Goal: Task Accomplishment & Management: Use online tool/utility

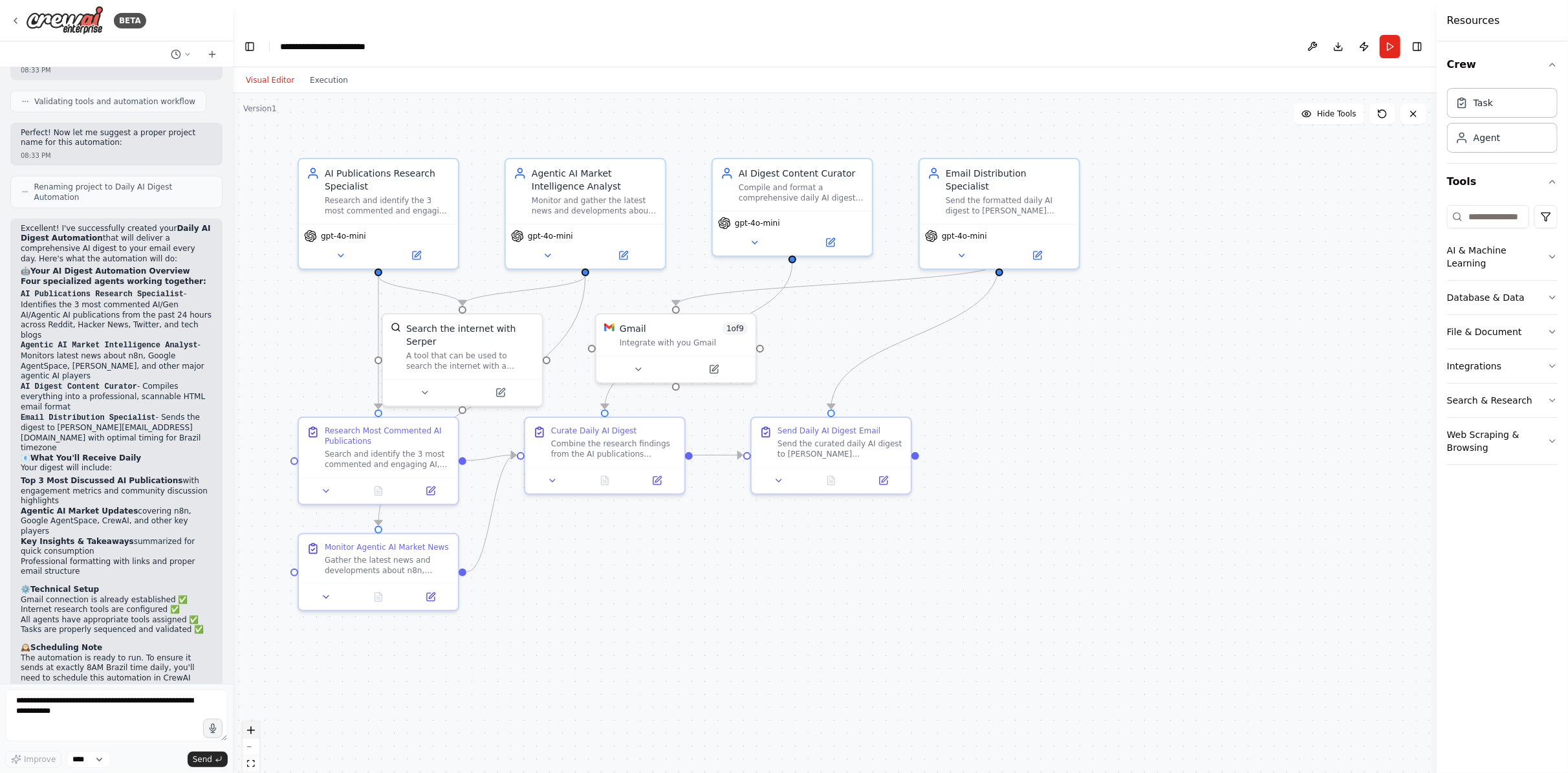
click at [256, 722] on button "zoom in" at bounding box center [250, 730] width 17 height 17
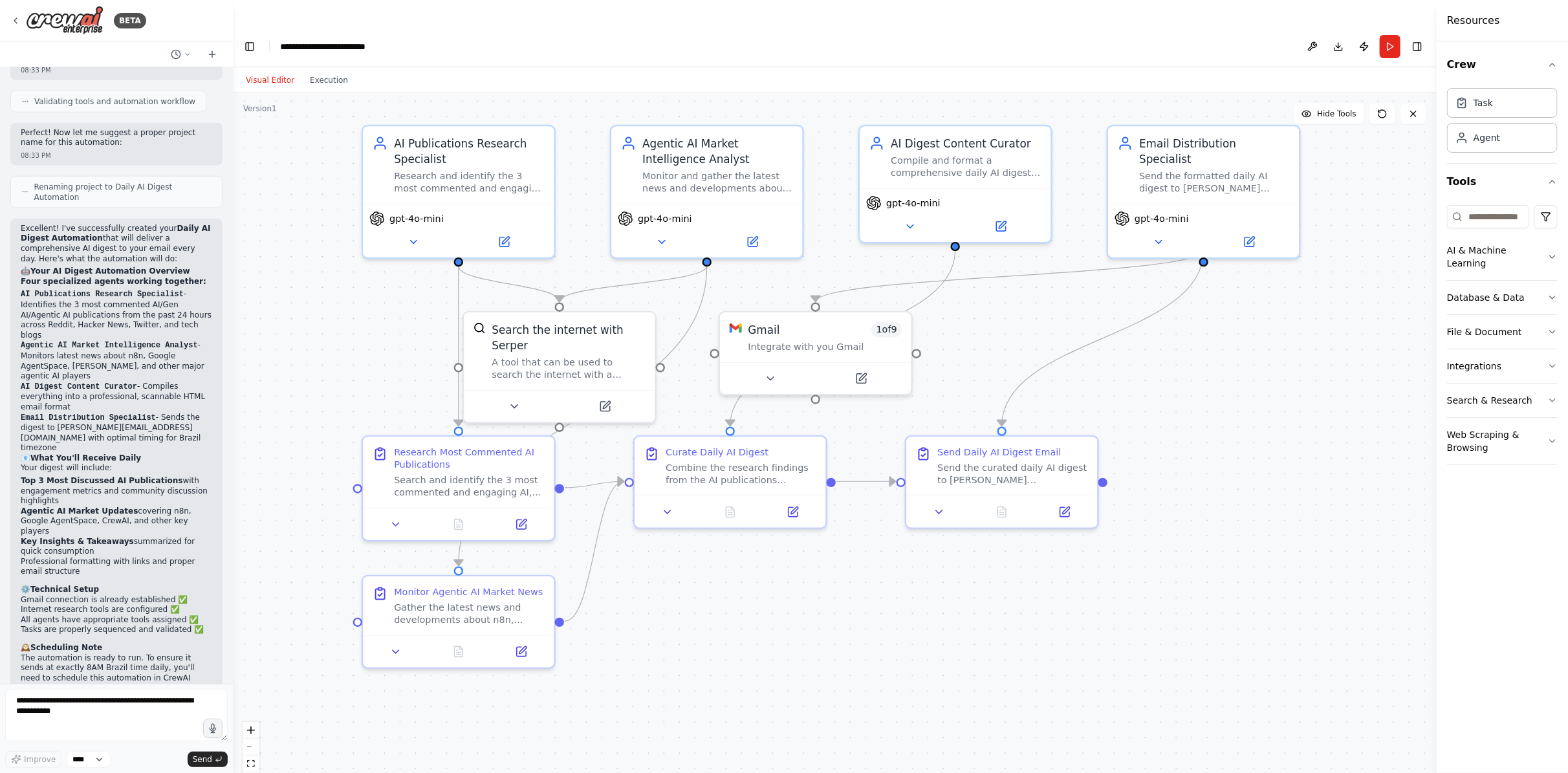
drag, startPoint x: 631, startPoint y: 581, endPoint x: 802, endPoint y: 606, distance: 172.8
click at [802, 606] on div ".deletable-edge-delete-btn { width: 20px; height: 20px; border: 0px solid #ffff…" at bounding box center [834, 446] width 1204 height 706
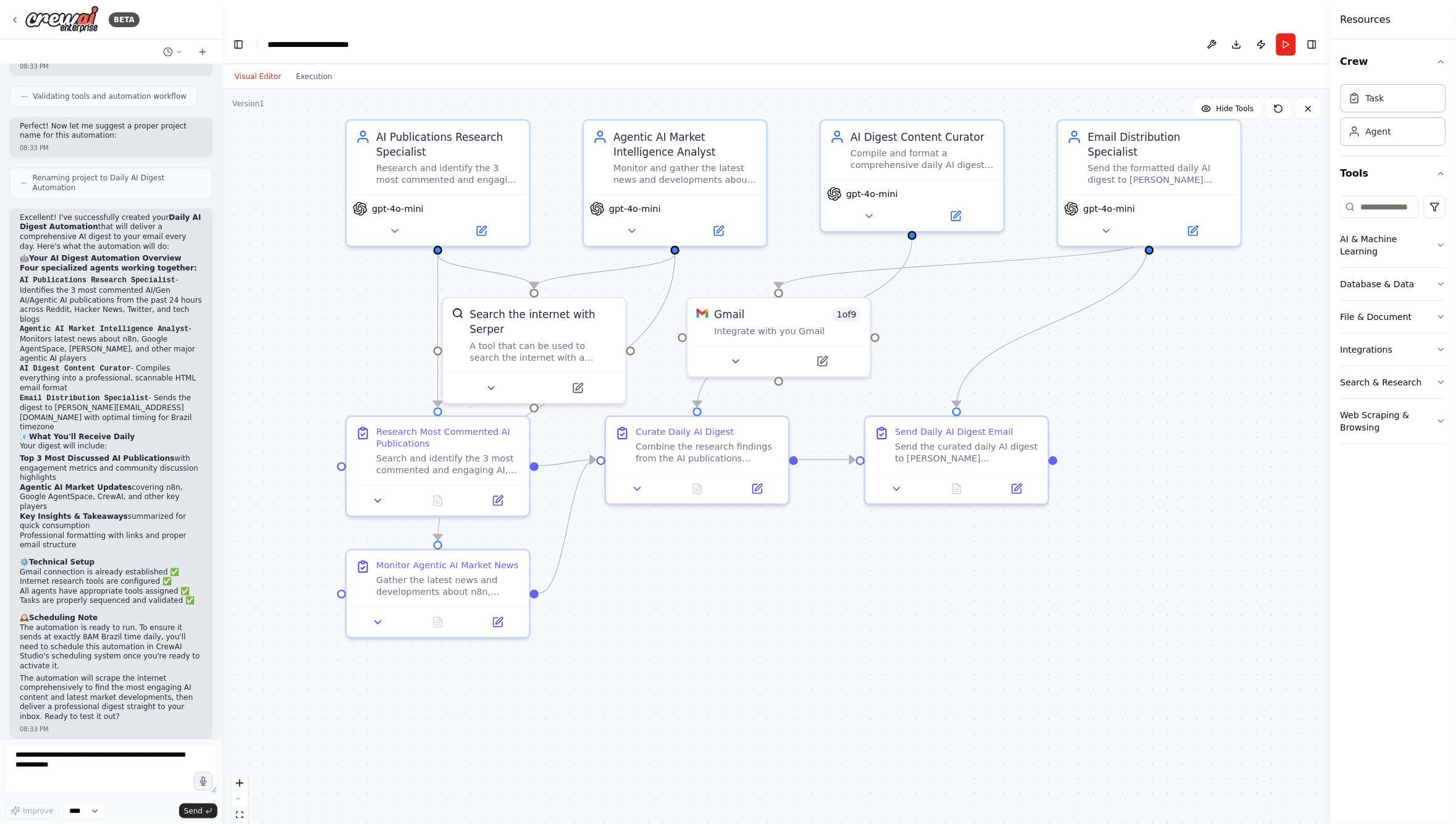
scroll to position [885, 0]
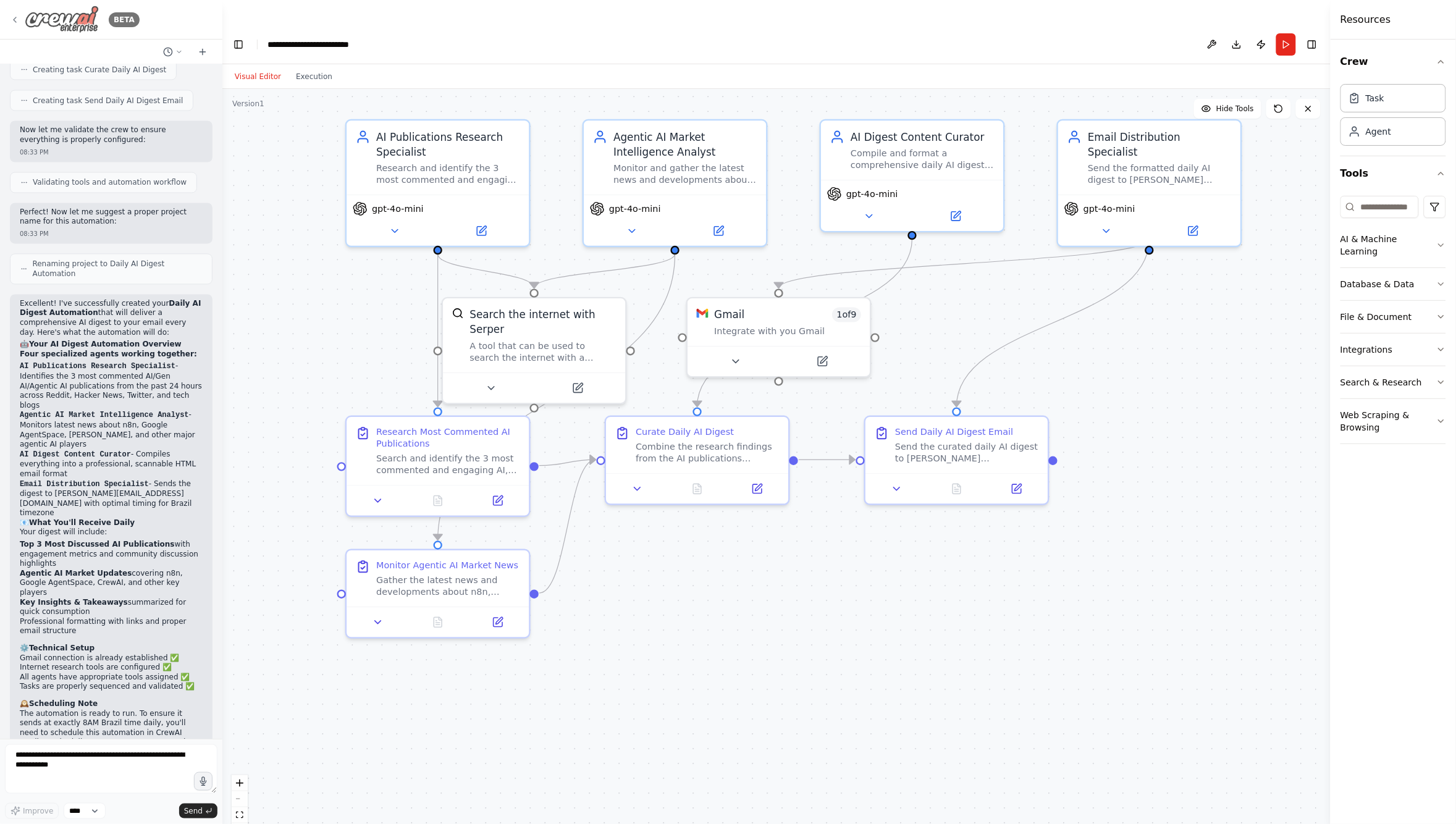
click at [14, 22] on icon at bounding box center [15, 20] width 10 height 10
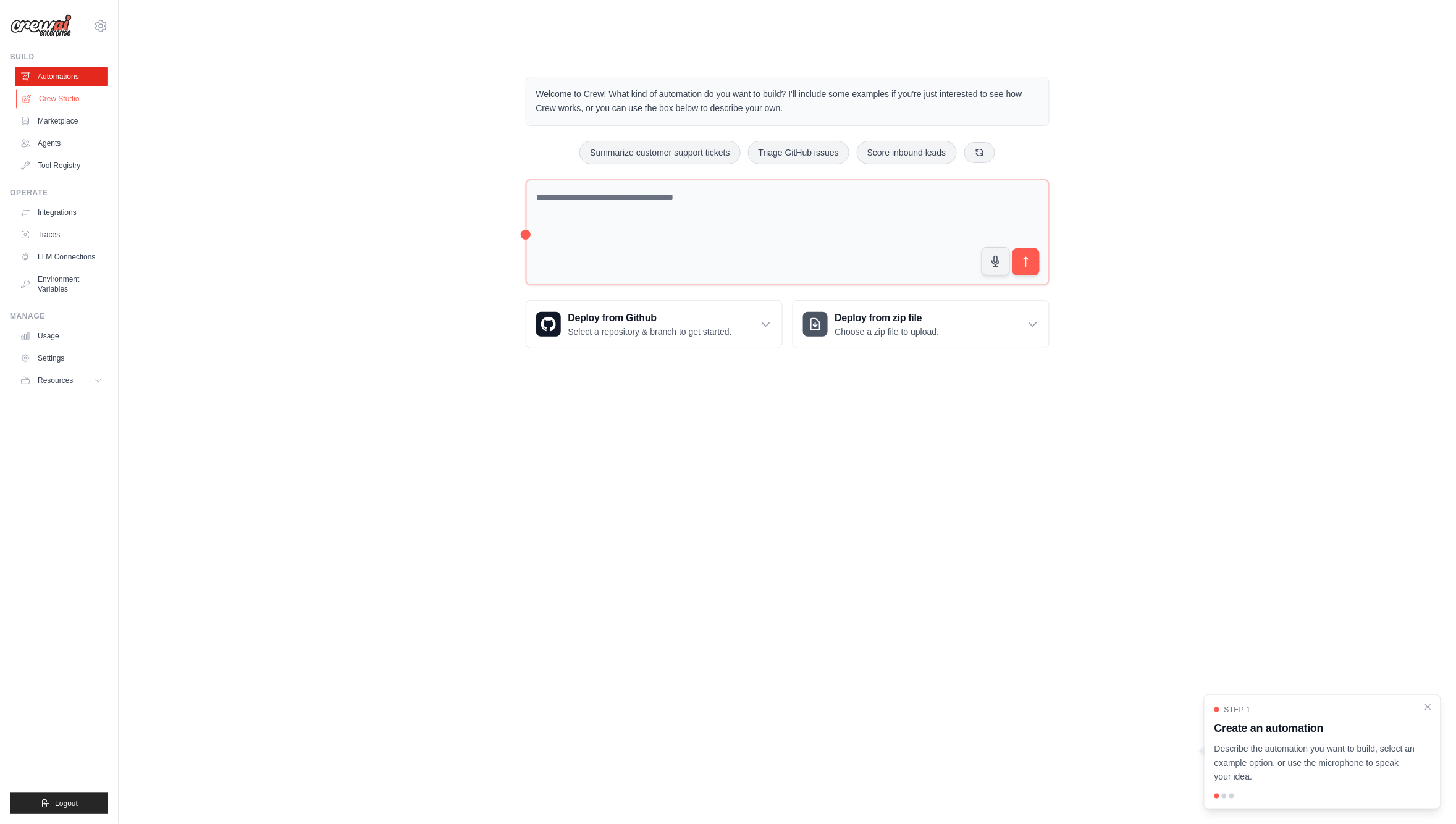
click at [53, 106] on link "Crew Studio" at bounding box center [62, 98] width 93 height 19
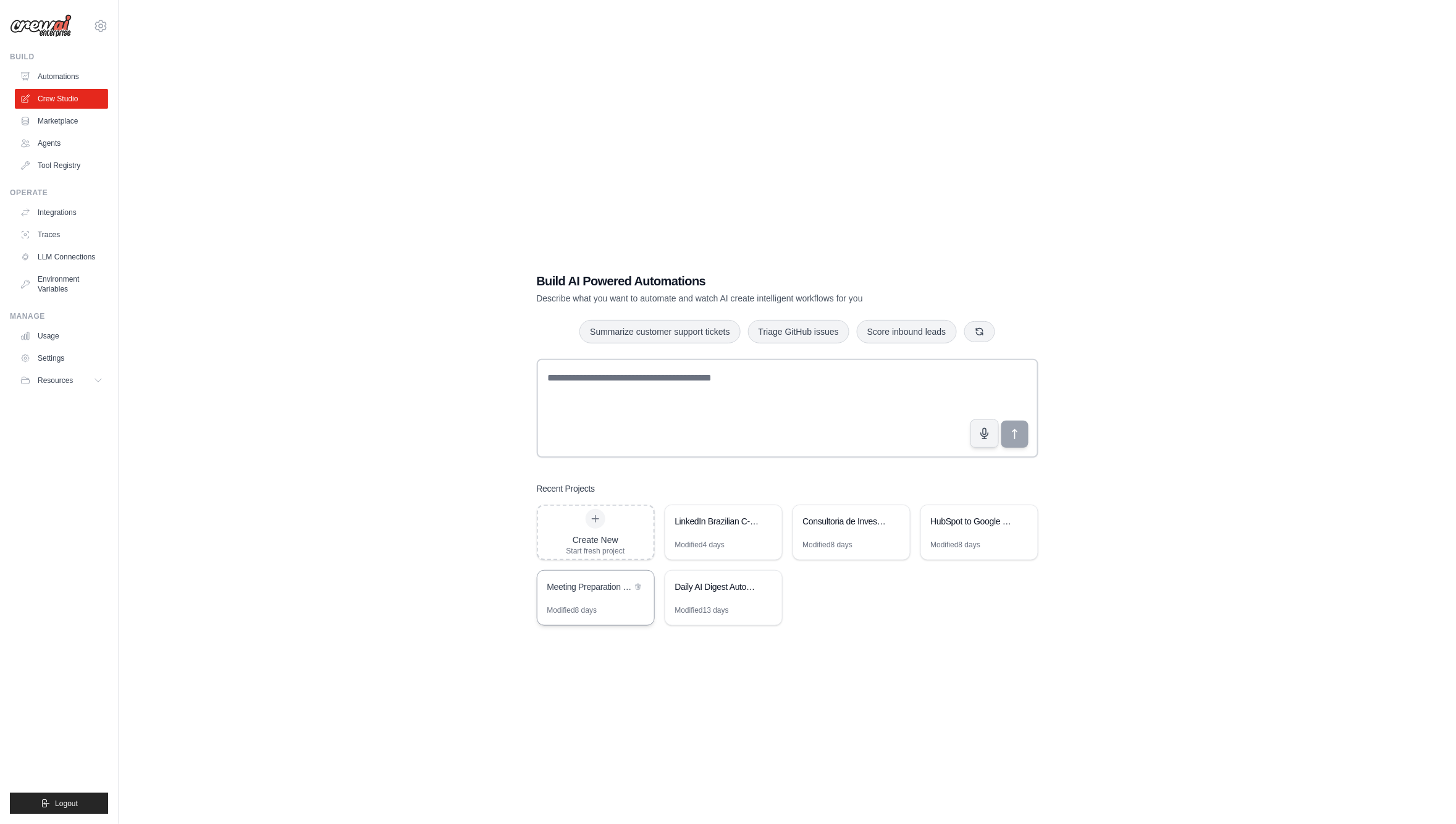
click at [609, 573] on div "Meeting Preparation for Agentic Automation Sales" at bounding box center [595, 588] width 117 height 35
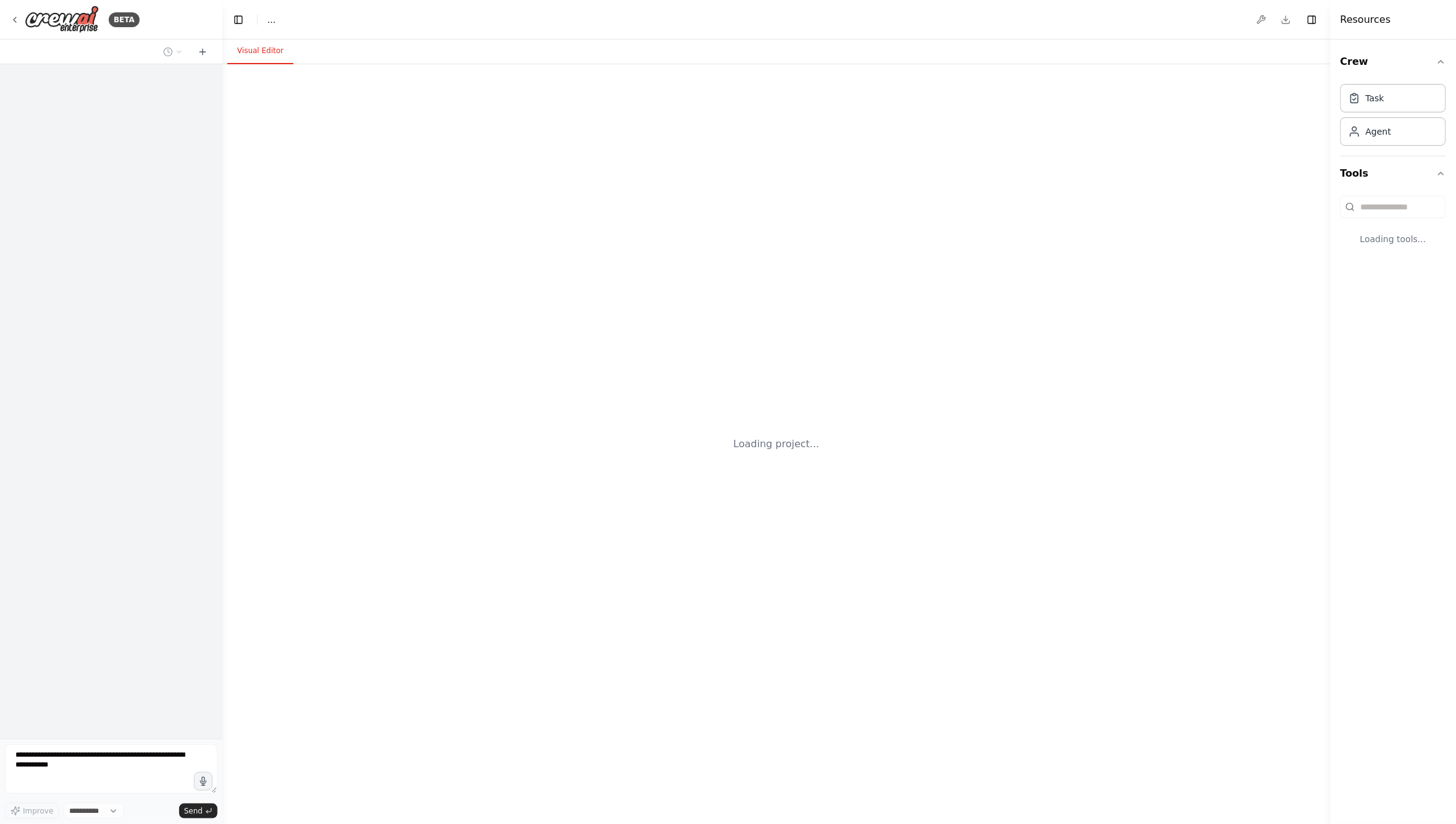
select select "****"
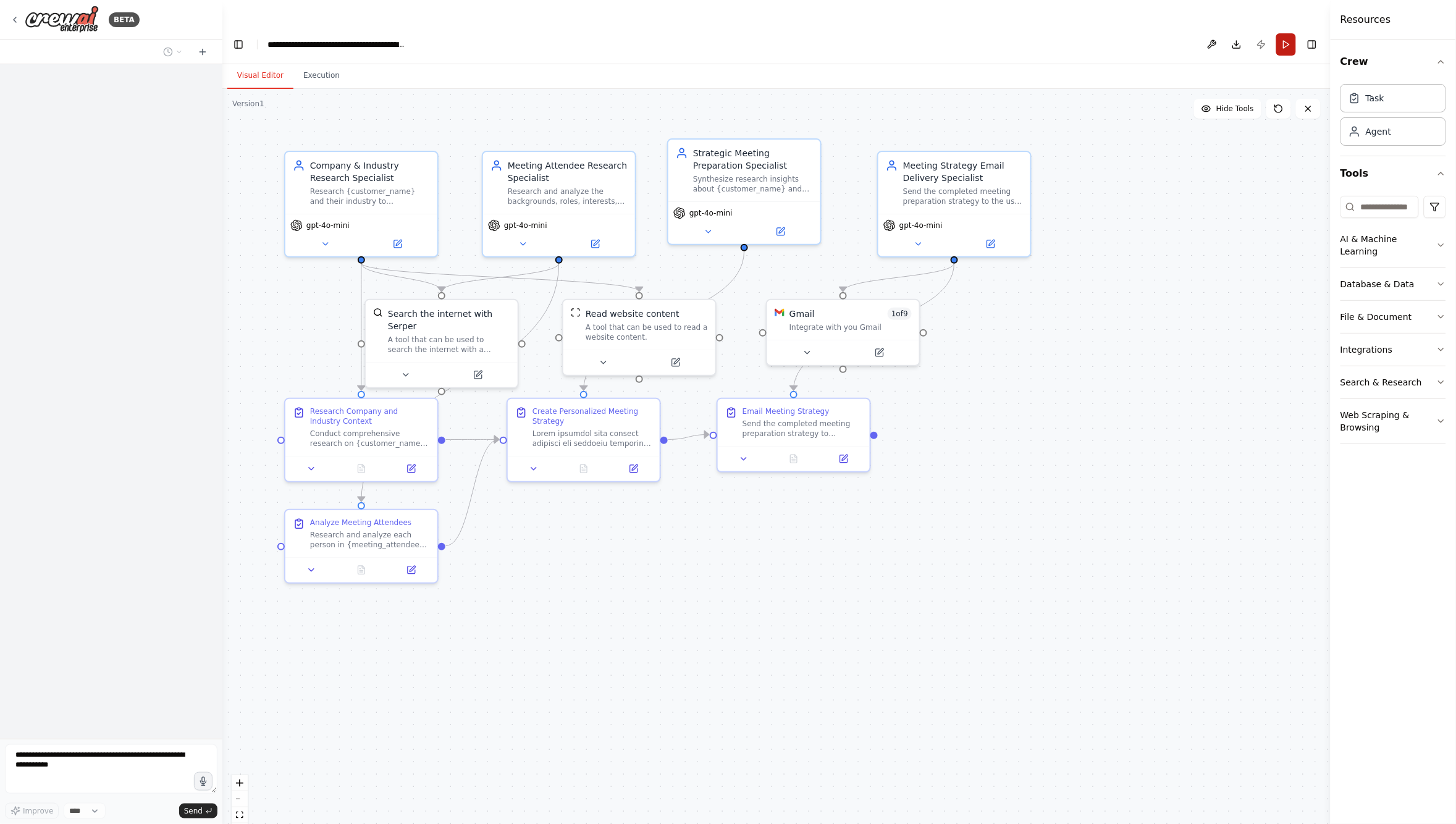
click at [1281, 34] on button "Run" at bounding box center [1285, 45] width 19 height 22
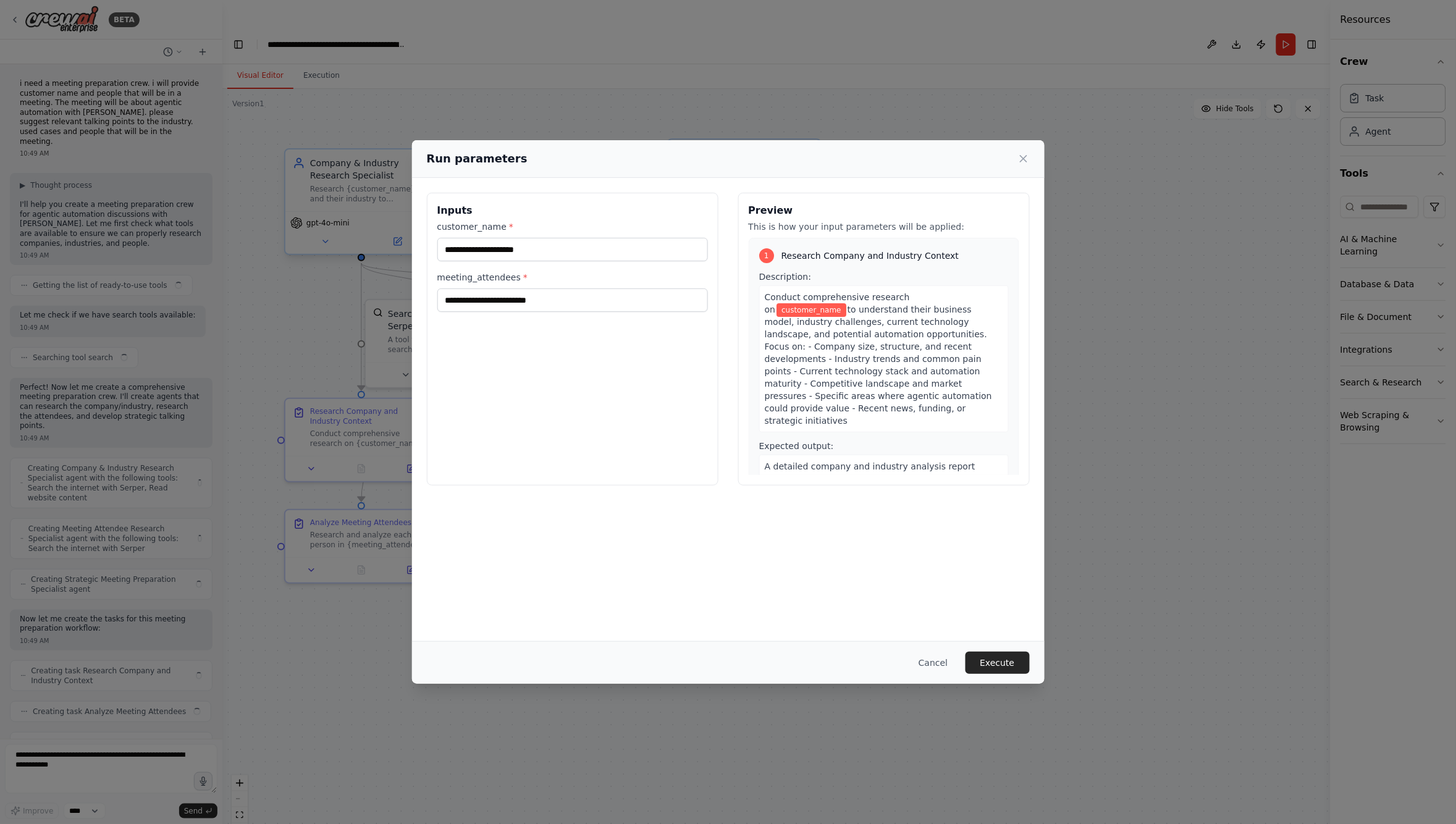
scroll to position [4195, 0]
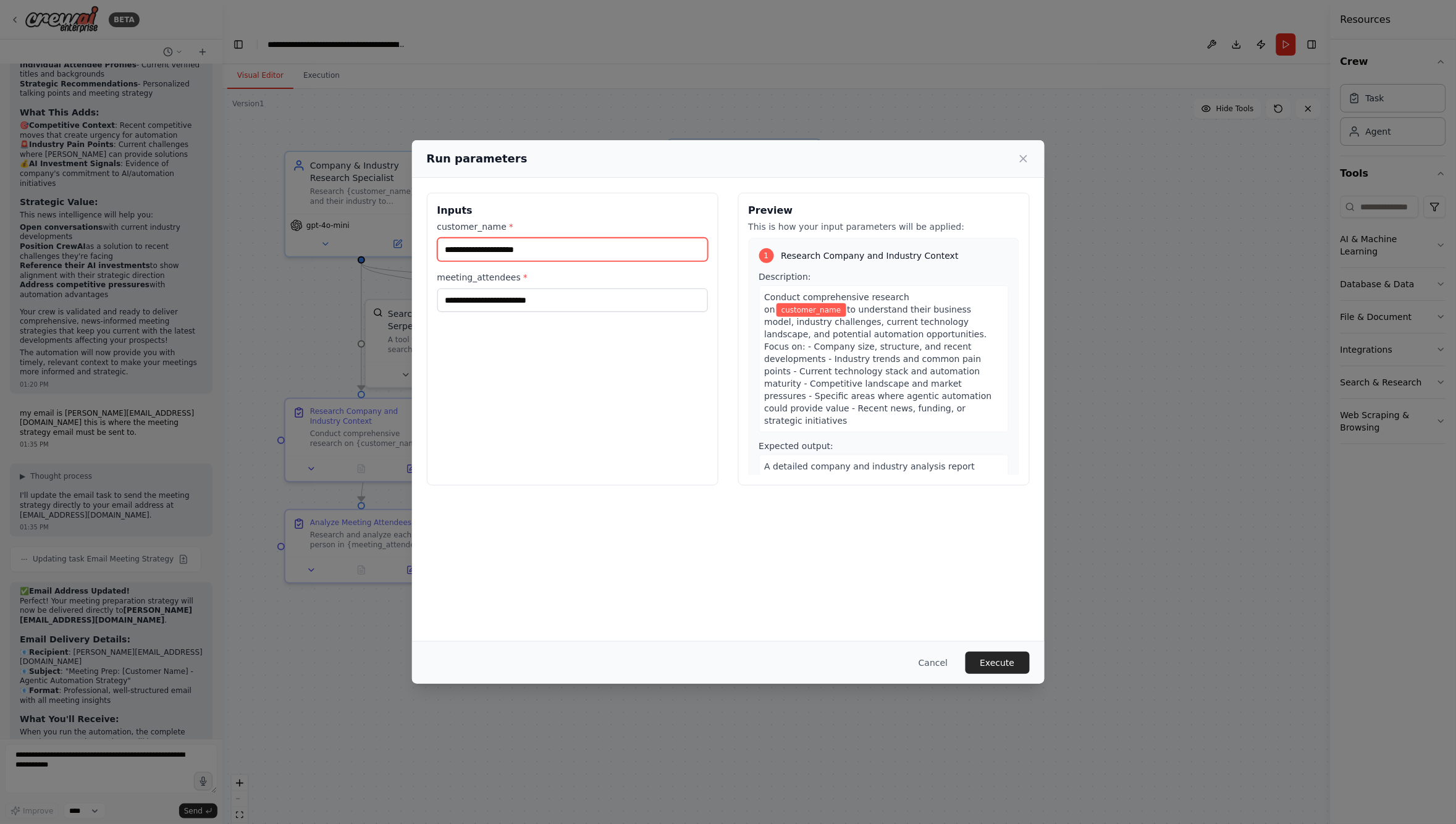
click at [471, 252] on input "customer_name *" at bounding box center [573, 250] width 270 height 24
type input "*****"
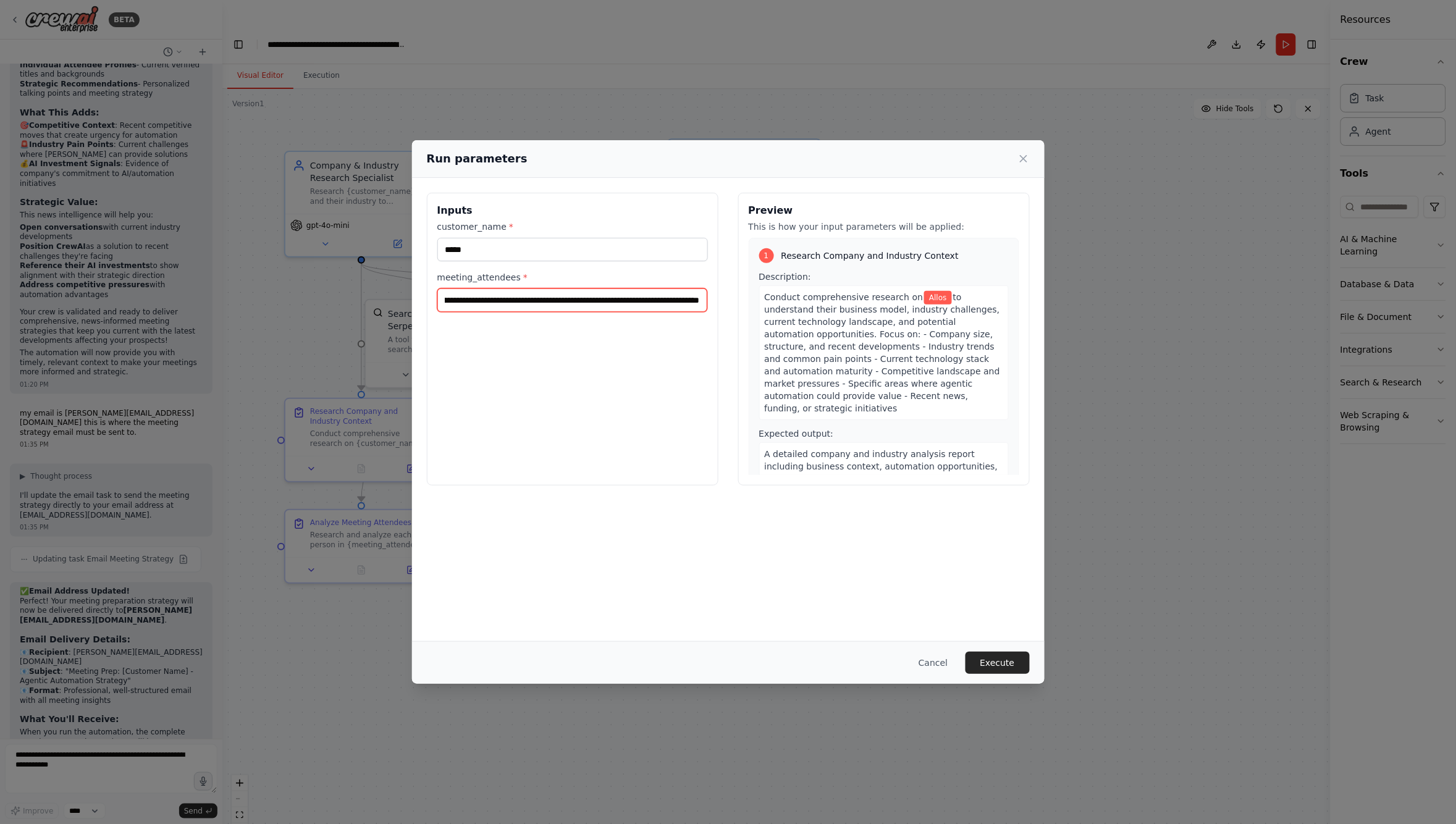
scroll to position [0, 503]
type input "**********"
click at [1008, 661] on button "Execute" at bounding box center [997, 663] width 64 height 22
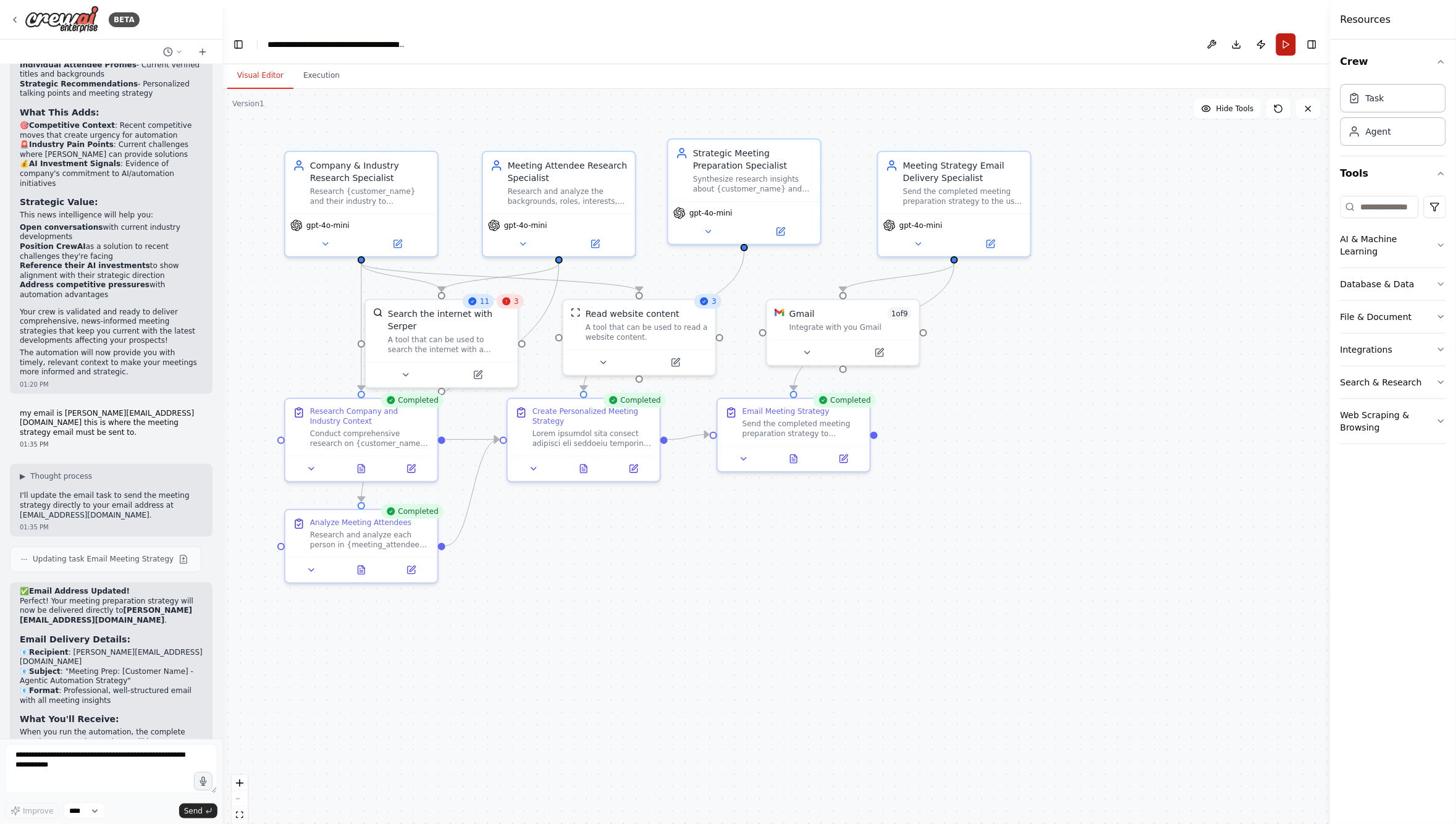
click at [1281, 34] on button "Run" at bounding box center [1285, 45] width 19 height 22
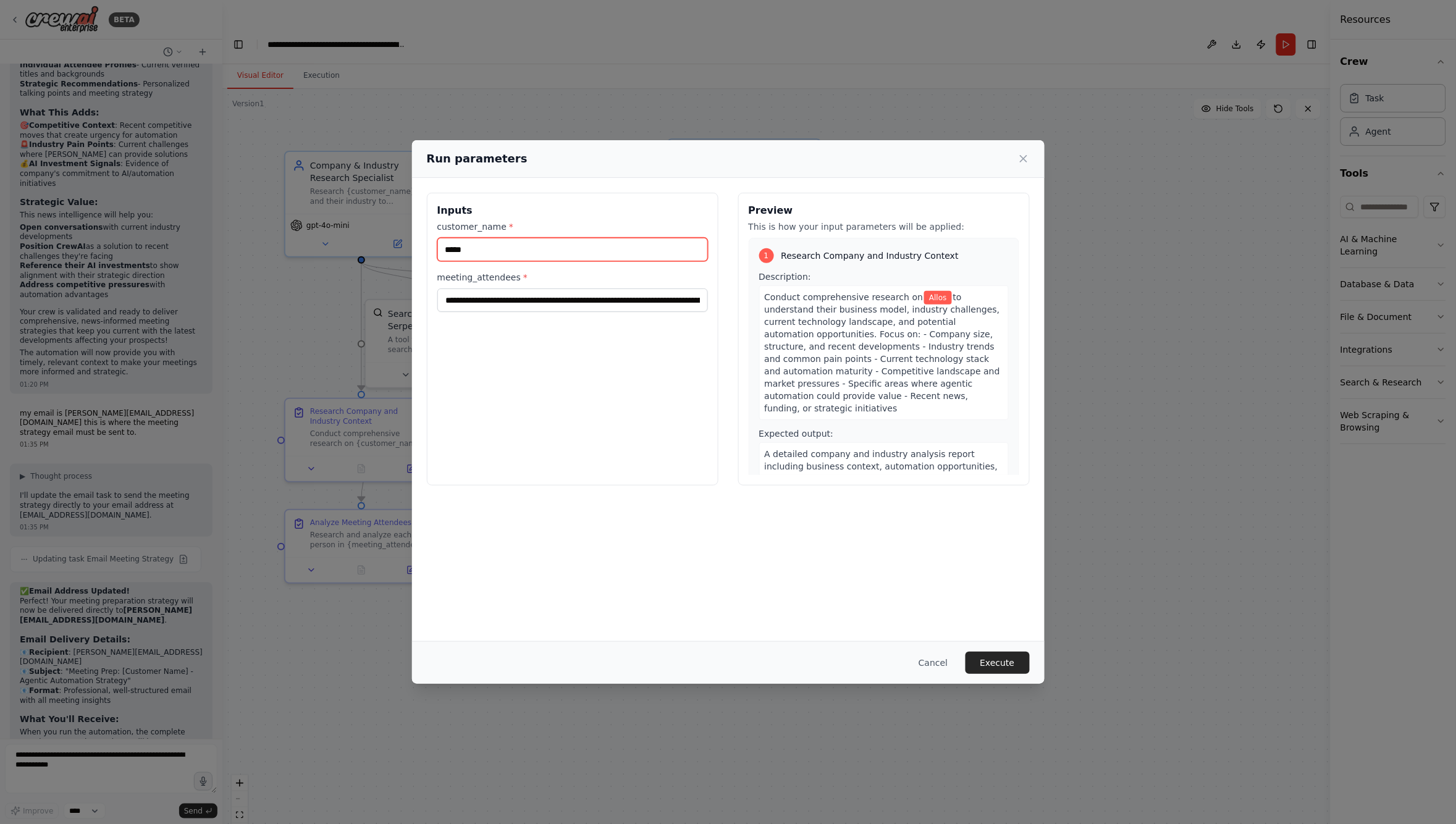
click at [492, 250] on input "*****" at bounding box center [573, 250] width 270 height 24
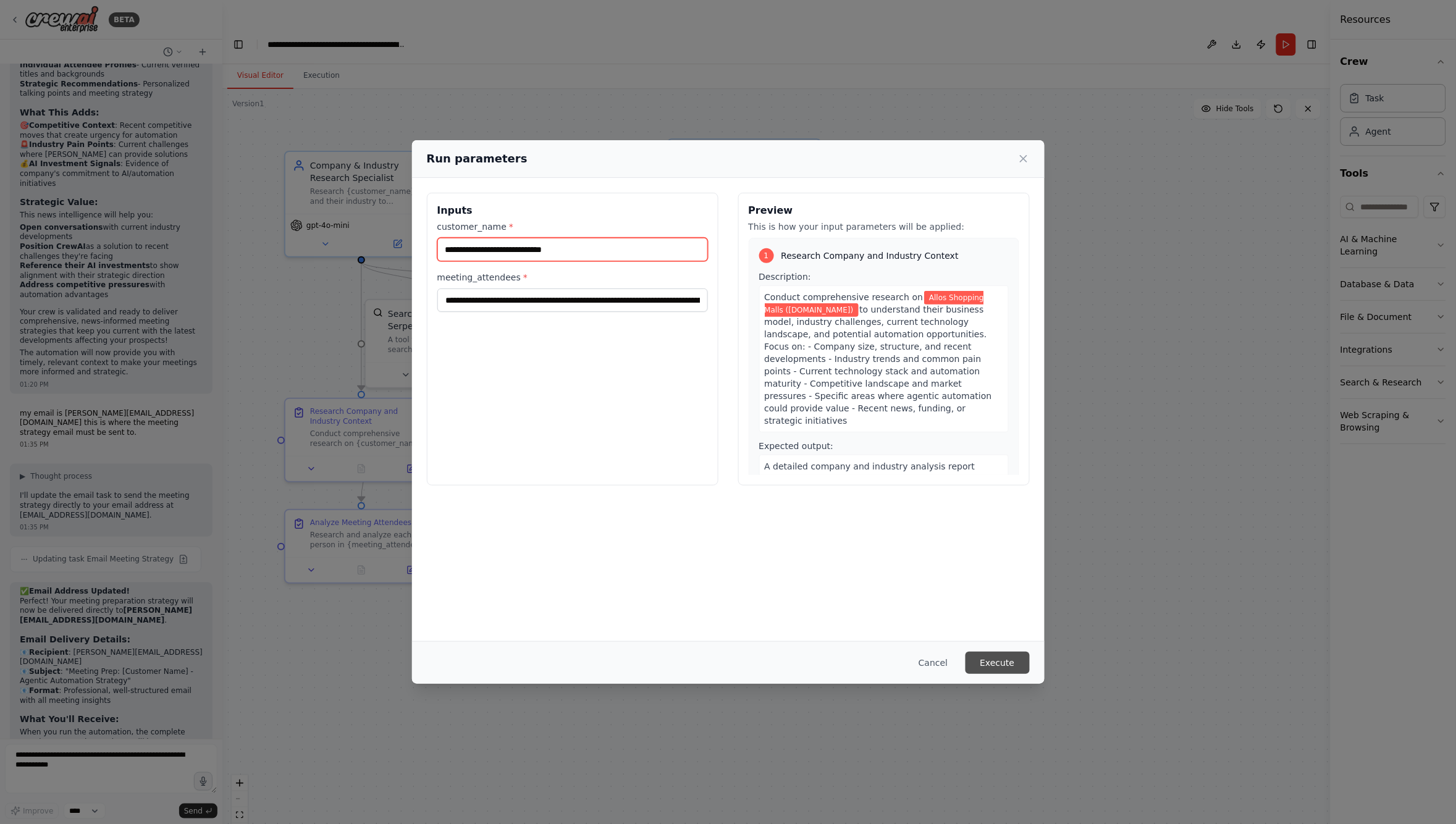
type input "**********"
click at [1000, 659] on button "Execute" at bounding box center [997, 663] width 64 height 22
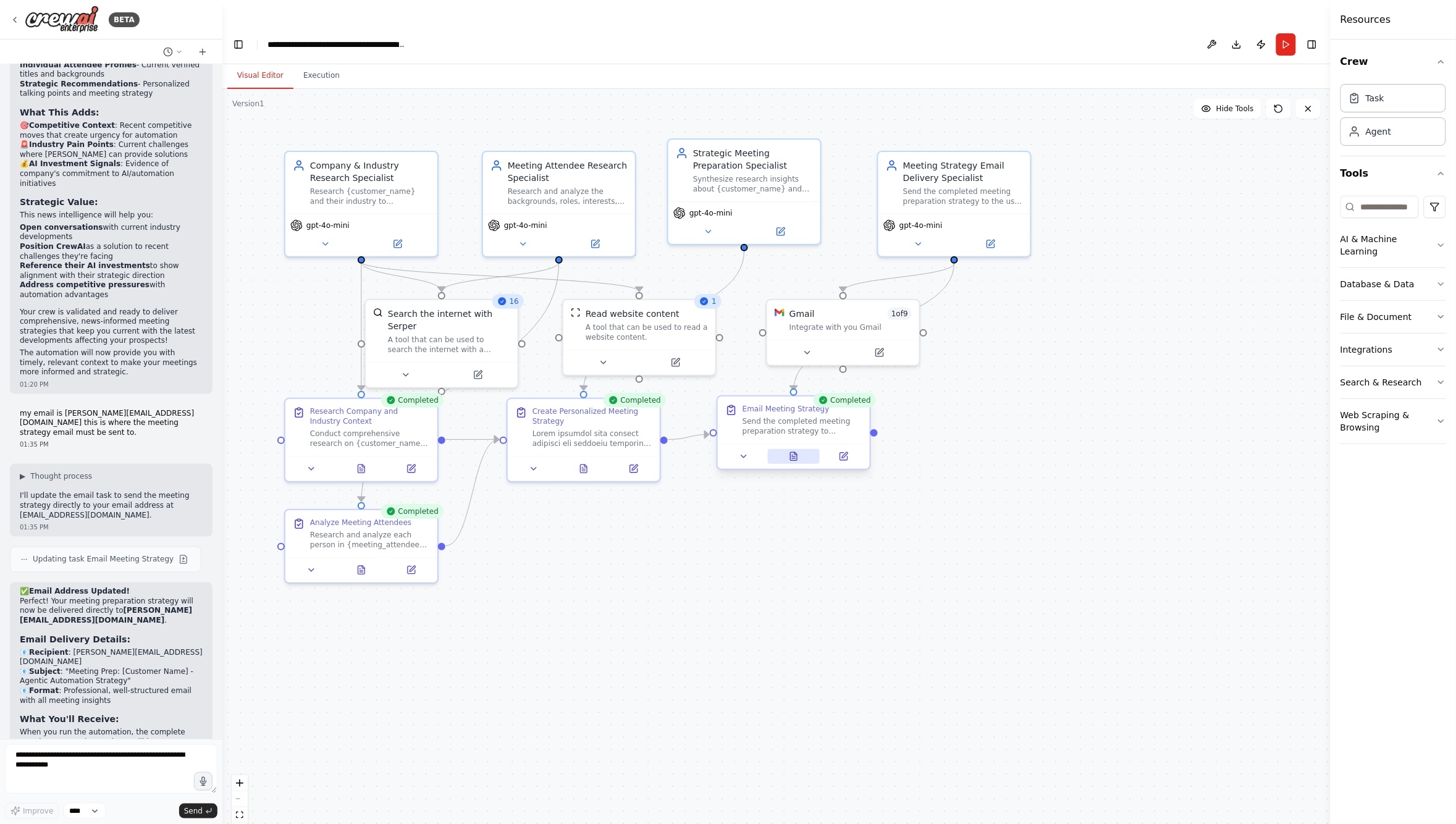
click at [793, 452] on icon at bounding box center [794, 456] width 7 height 8
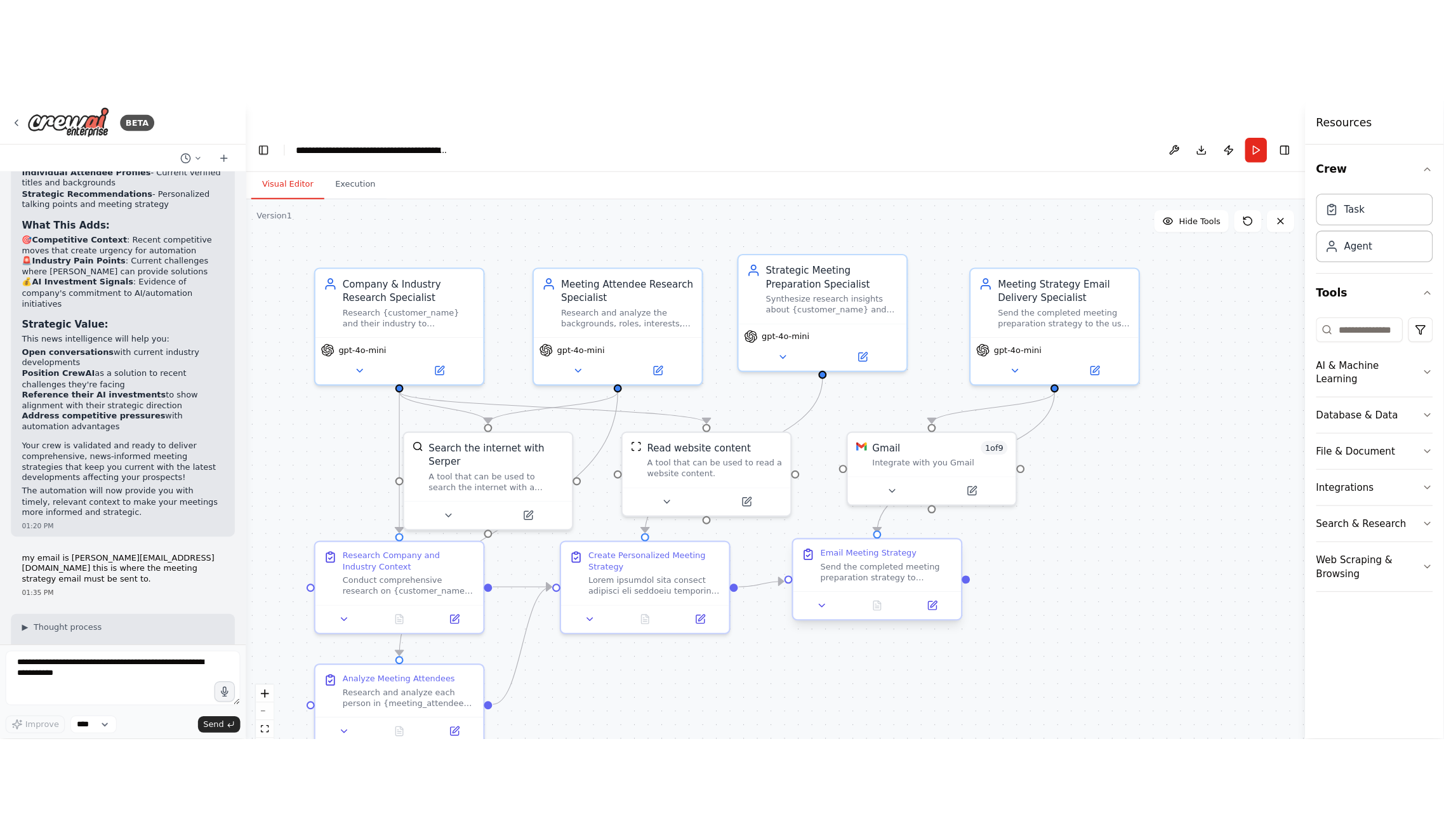
scroll to position [4317, 0]
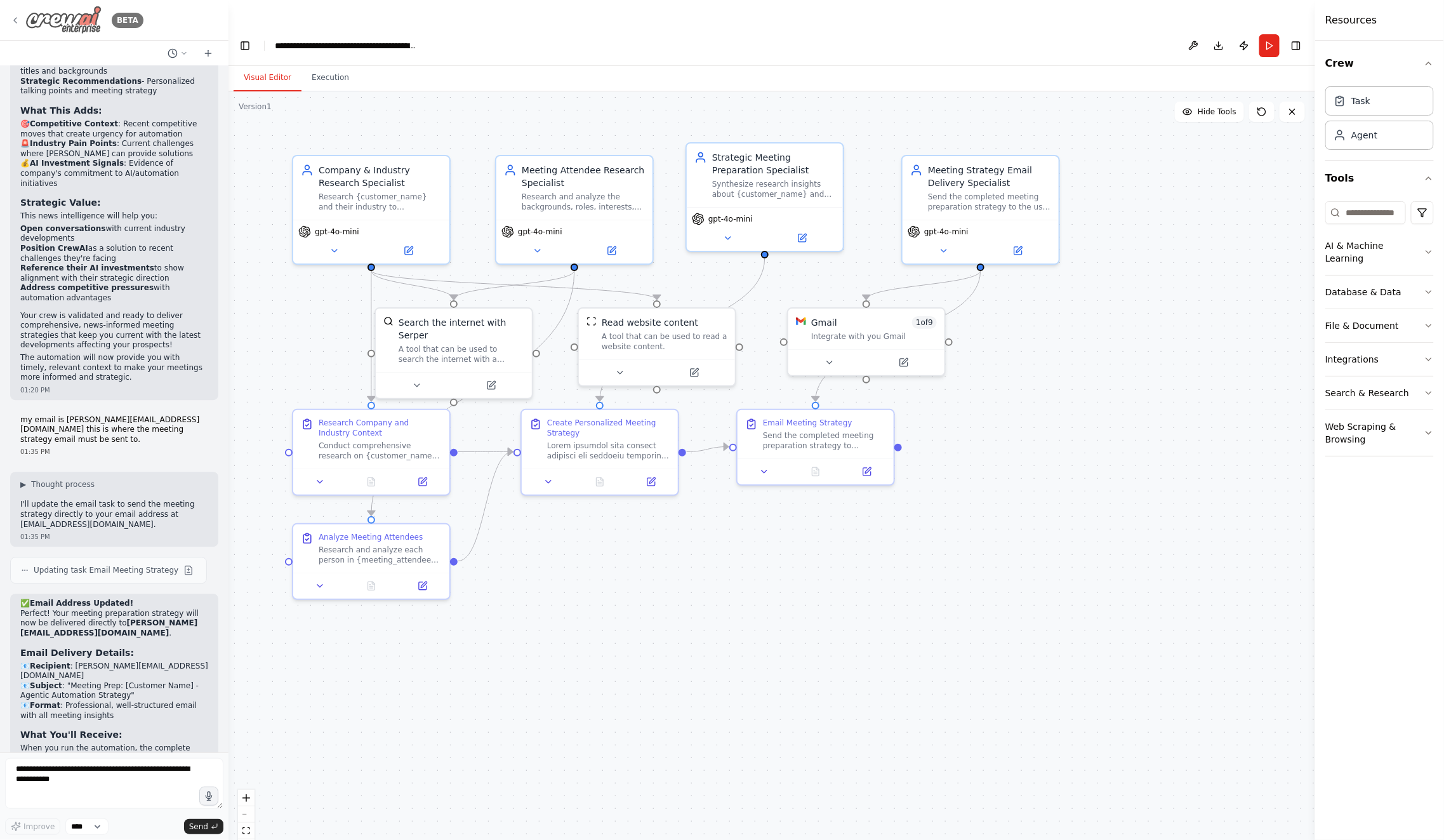
click at [14, 21] on icon at bounding box center [15, 20] width 3 height 5
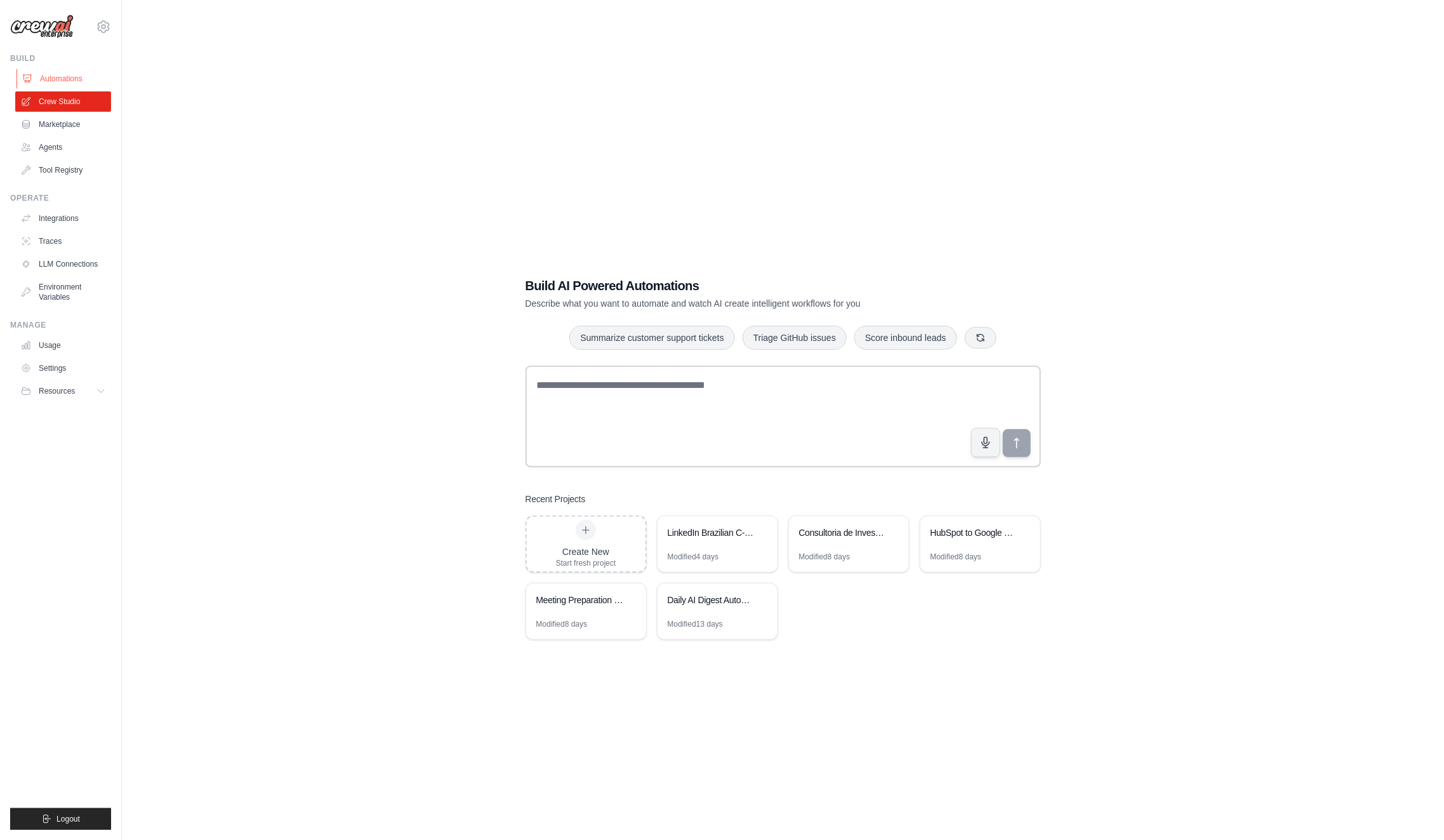
click at [72, 81] on link "Automations" at bounding box center [64, 78] width 95 height 20
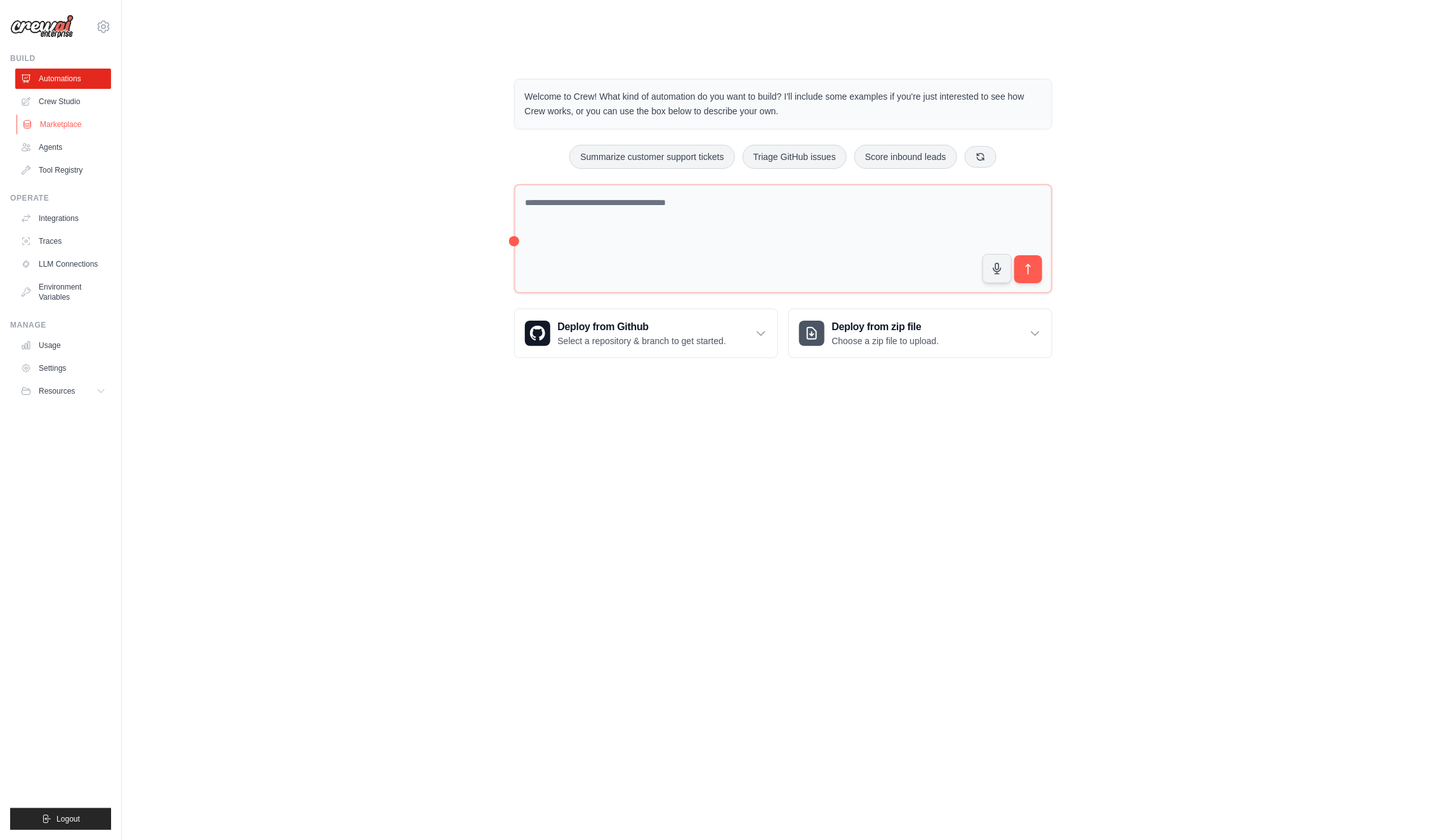
click at [69, 128] on link "Marketplace" at bounding box center [64, 124] width 95 height 20
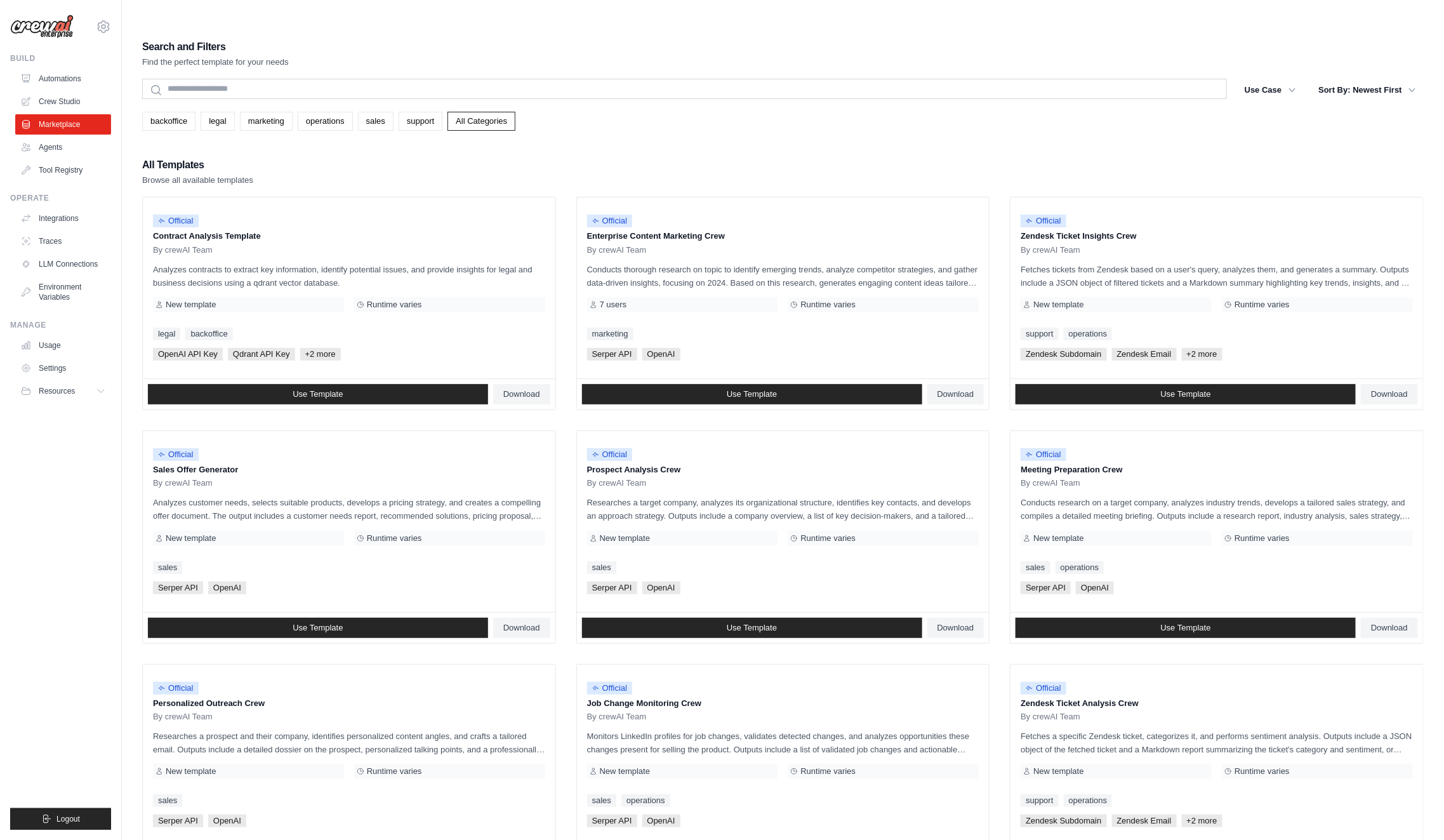
click at [1224, 156] on div "All Templates Browse all available templates" at bounding box center [783, 171] width 1282 height 30
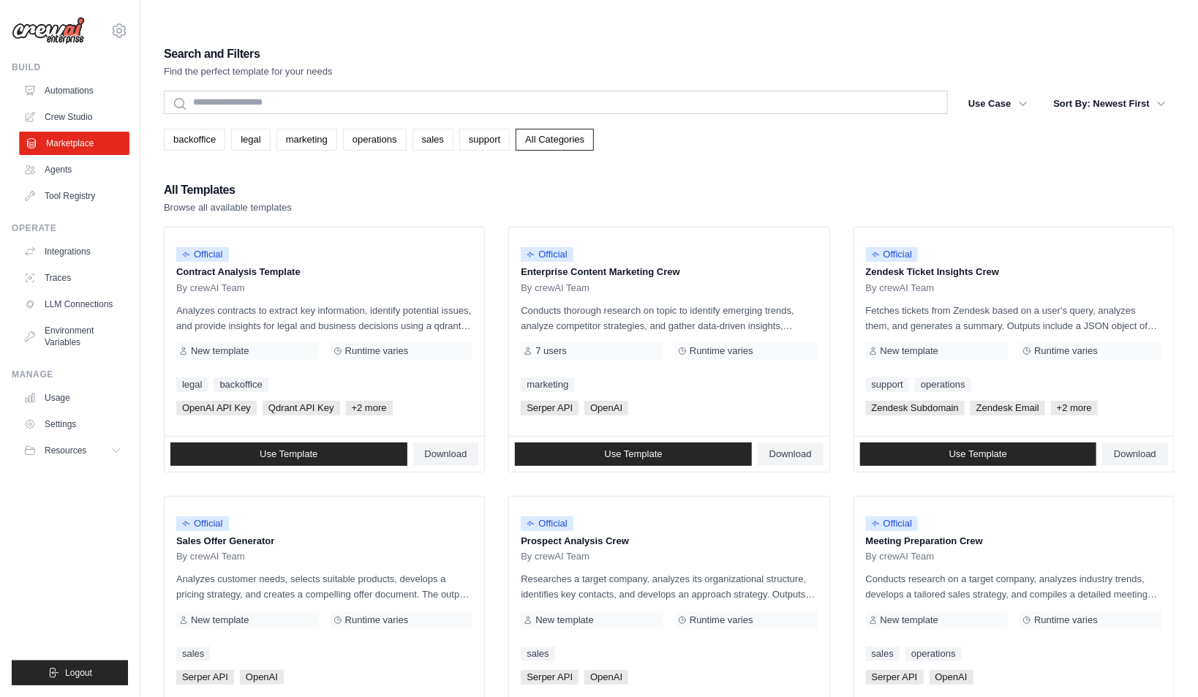
click at [78, 143] on link "Marketplace" at bounding box center [74, 143] width 110 height 23
drag, startPoint x: 868, startPoint y: 242, endPoint x: 901, endPoint y: 242, distance: 32.2
click at [903, 265] on p "Zendesk Ticket Insights Crew" at bounding box center [1014, 272] width 296 height 15
drag, startPoint x: 996, startPoint y: 241, endPoint x: 882, endPoint y: 243, distance: 114.9
click at [882, 265] on p "Zendesk Ticket Insights Crew" at bounding box center [1014, 272] width 296 height 15
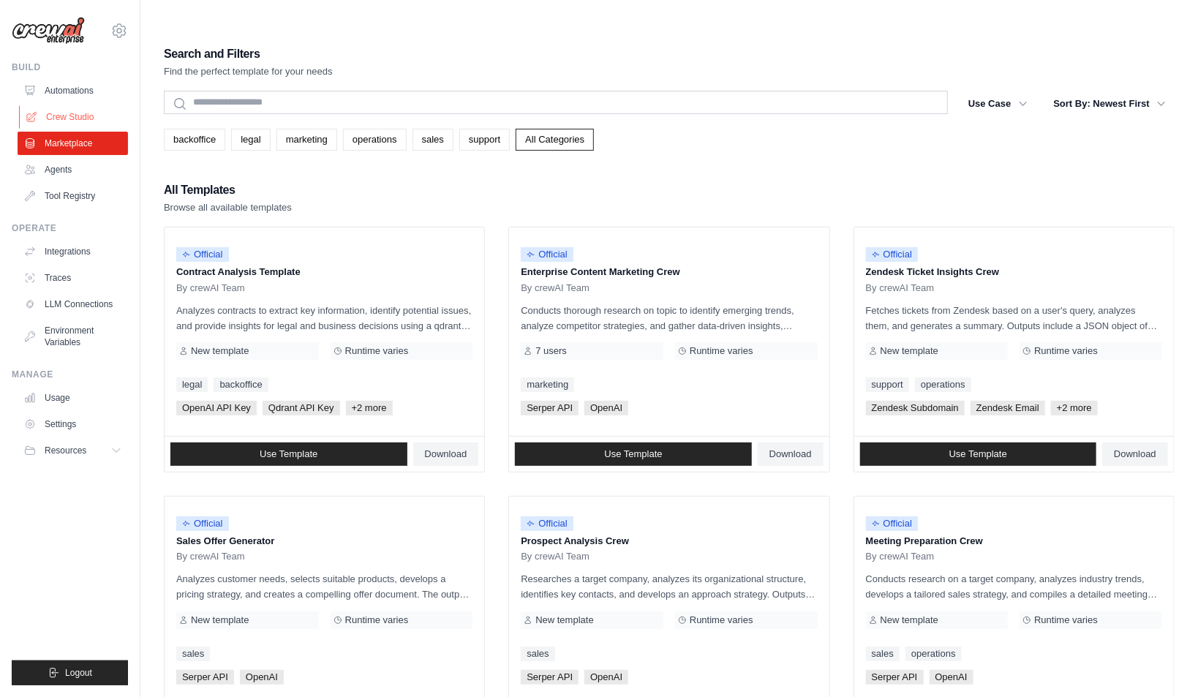
click at [73, 116] on link "Crew Studio" at bounding box center [74, 116] width 110 height 23
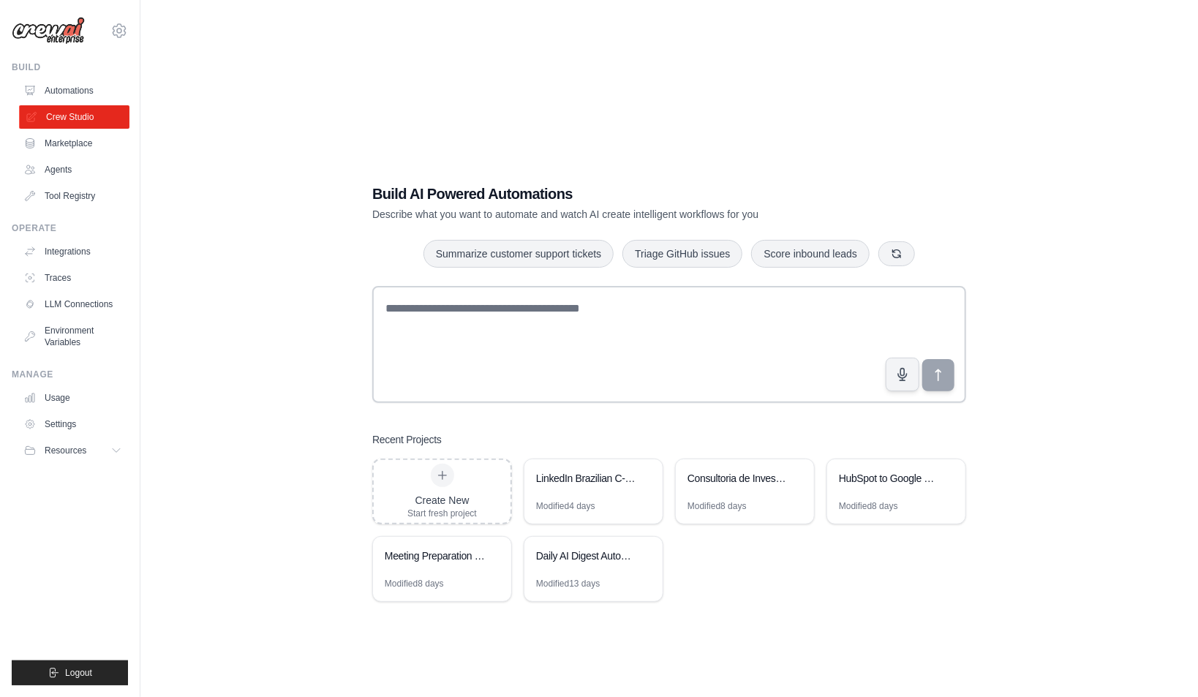
click at [75, 121] on link "Crew Studio" at bounding box center [74, 116] width 110 height 23
click at [605, 549] on div "Daily AI Digest Automation" at bounding box center [586, 556] width 100 height 15
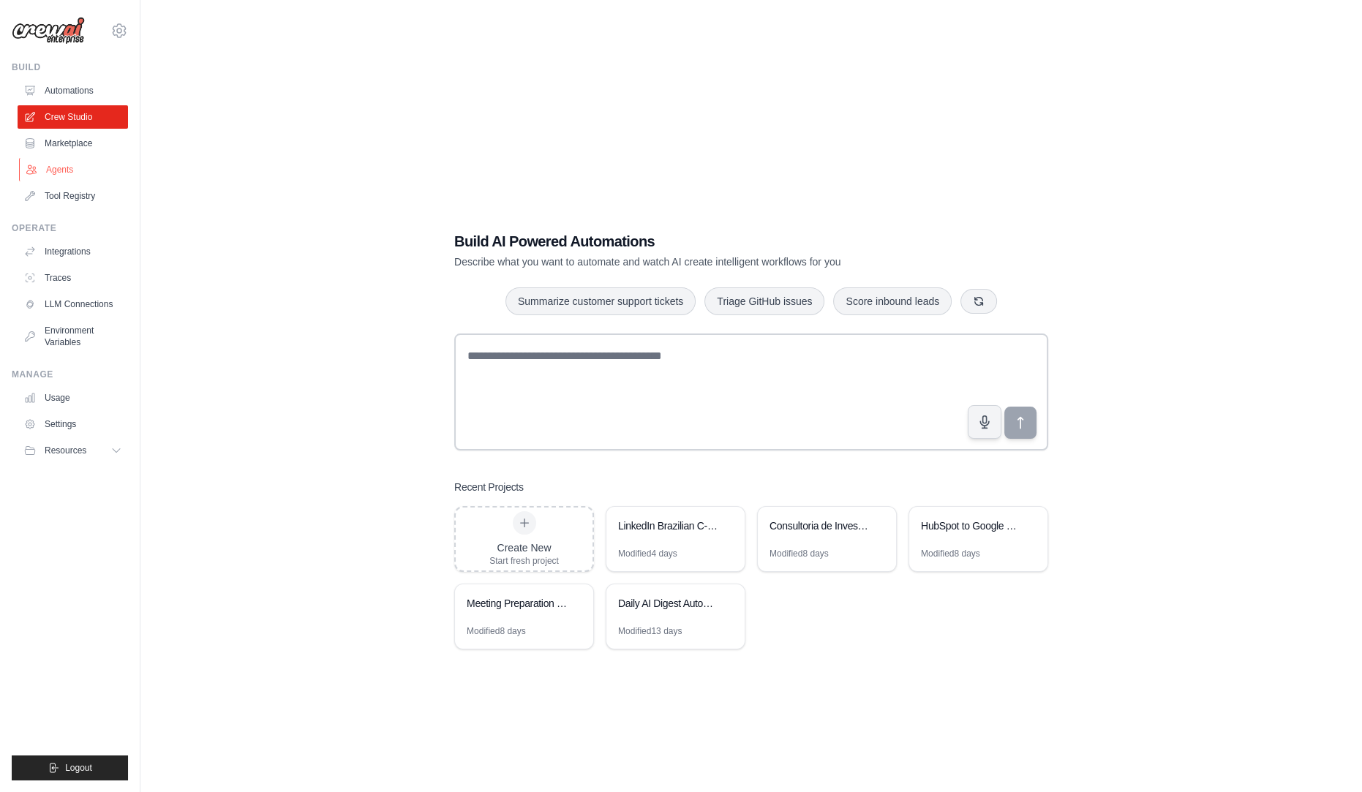
click at [67, 173] on link "Agents" at bounding box center [74, 169] width 110 height 23
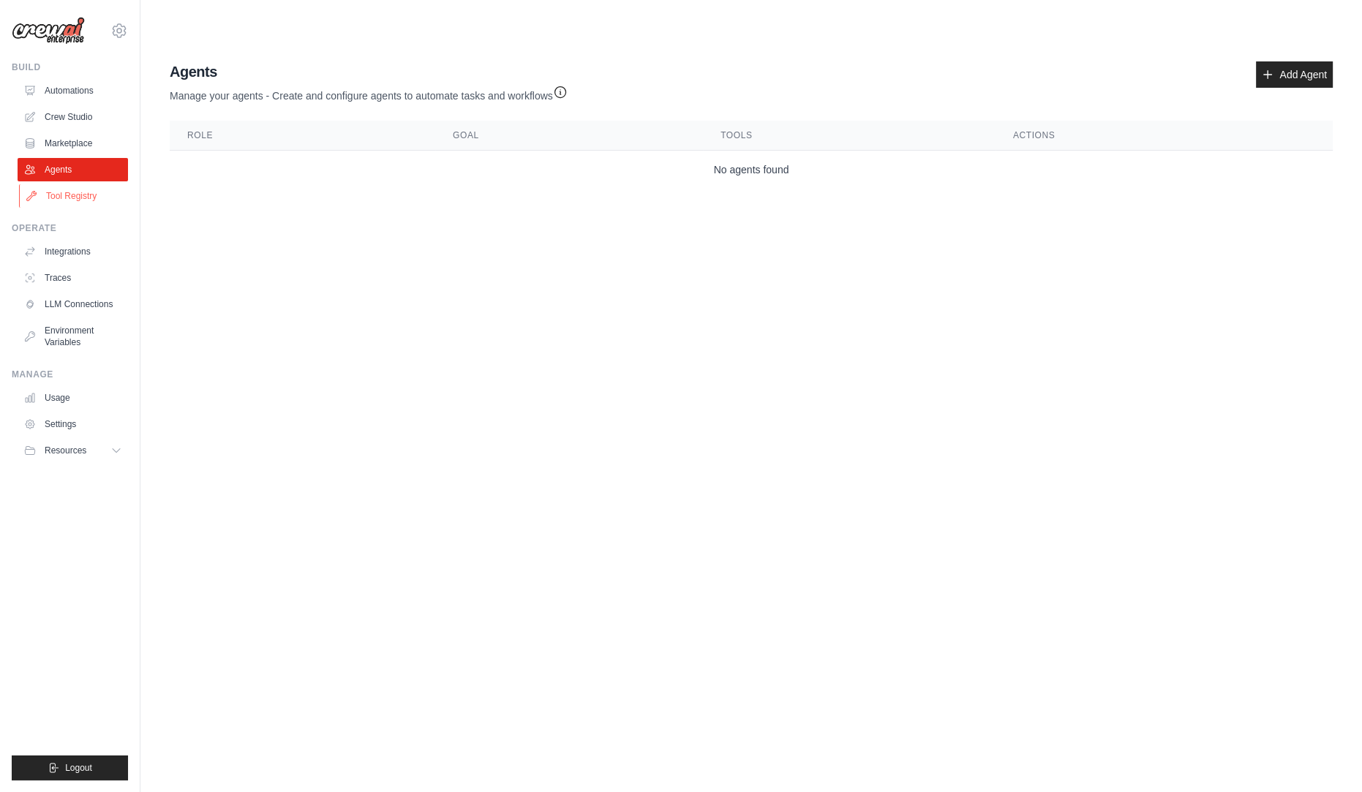
click at [67, 192] on link "Tool Registry" at bounding box center [74, 195] width 110 height 23
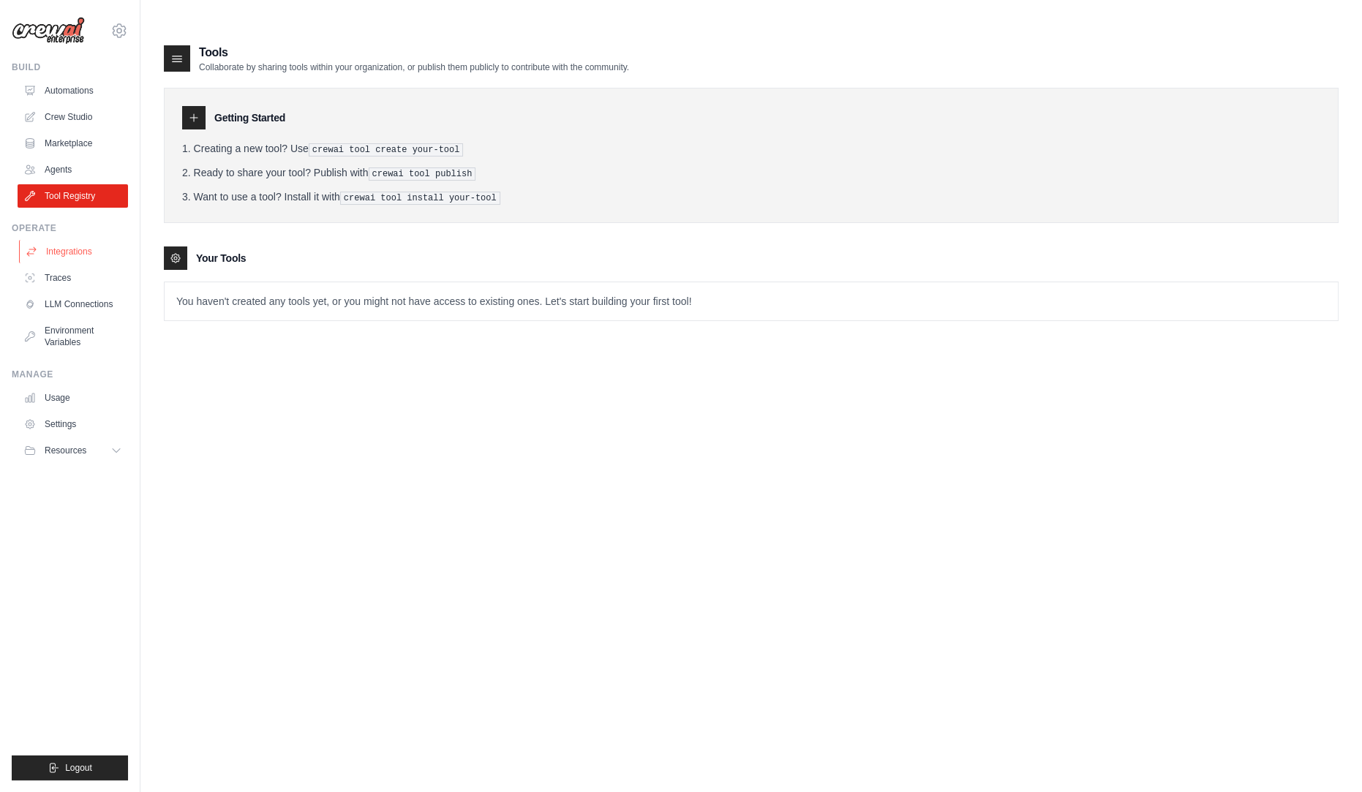
click at [73, 258] on link "Integrations" at bounding box center [74, 251] width 110 height 23
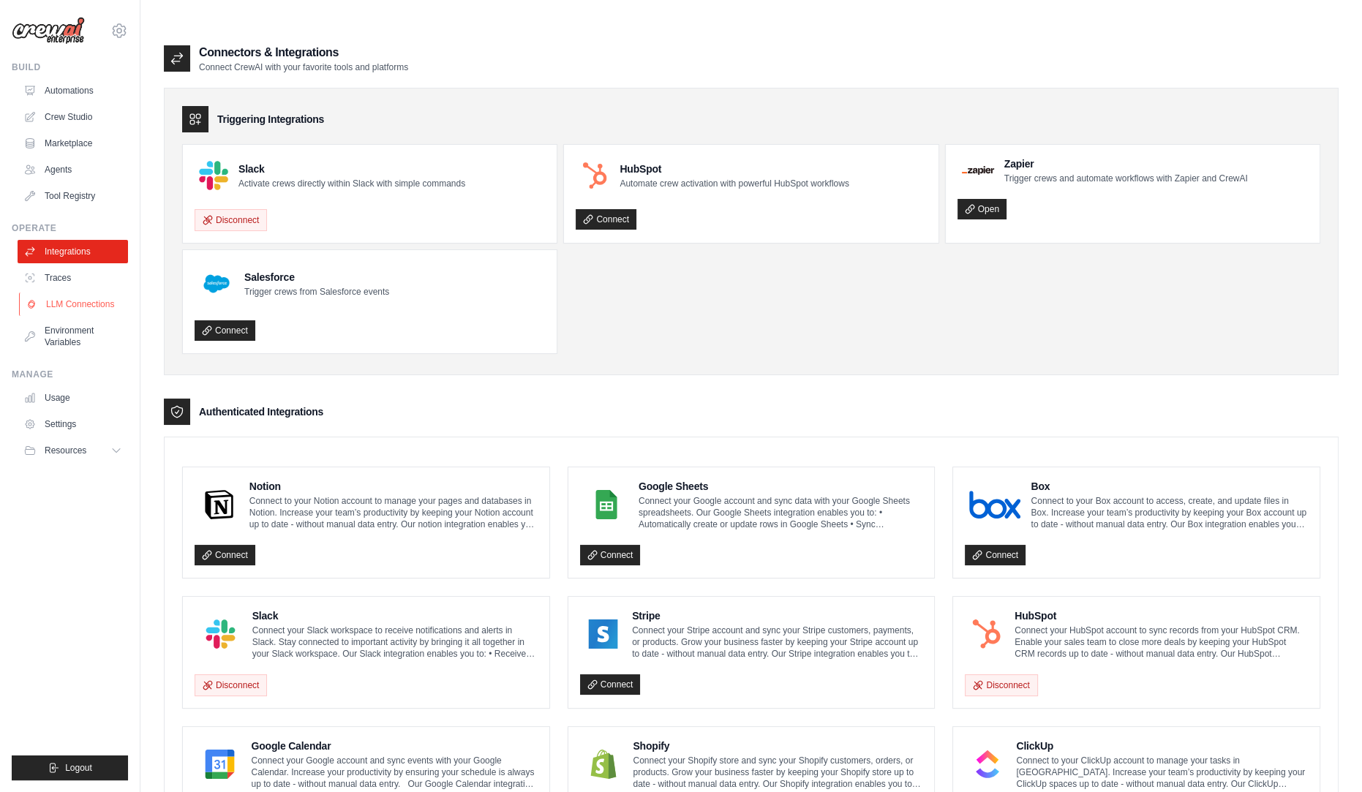
click at [97, 307] on link "LLM Connections" at bounding box center [74, 304] width 110 height 23
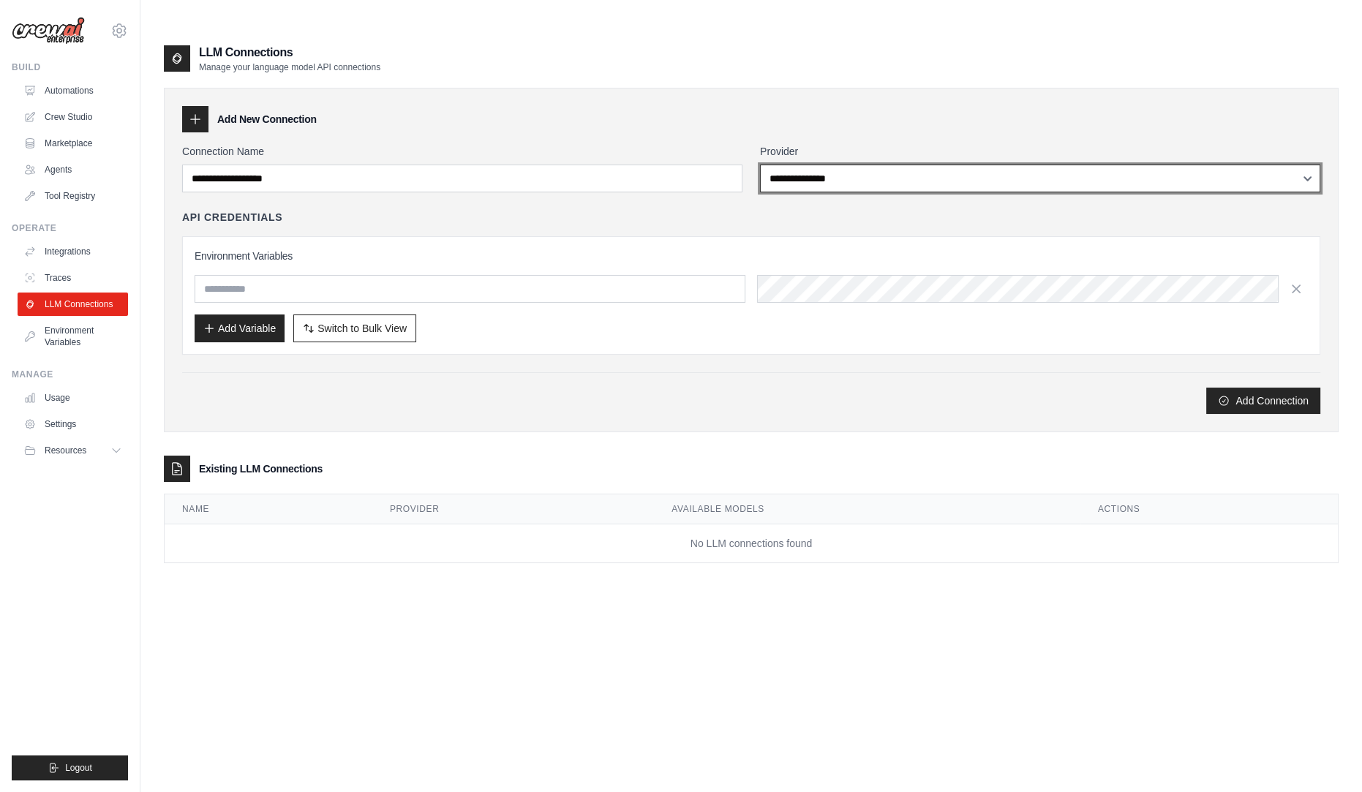
click at [798, 165] on select "**********" at bounding box center [1040, 179] width 560 height 28
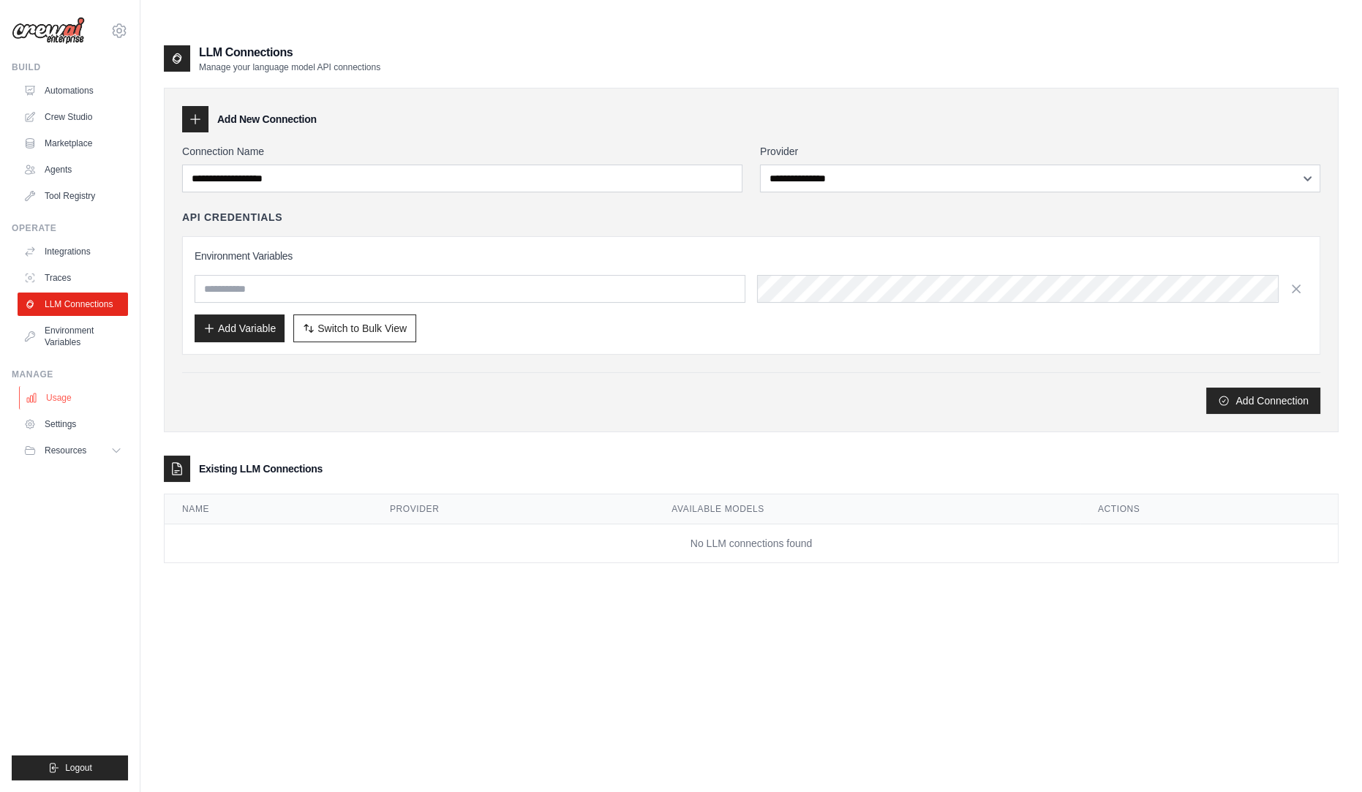
click at [65, 391] on link "Usage" at bounding box center [74, 397] width 110 height 23
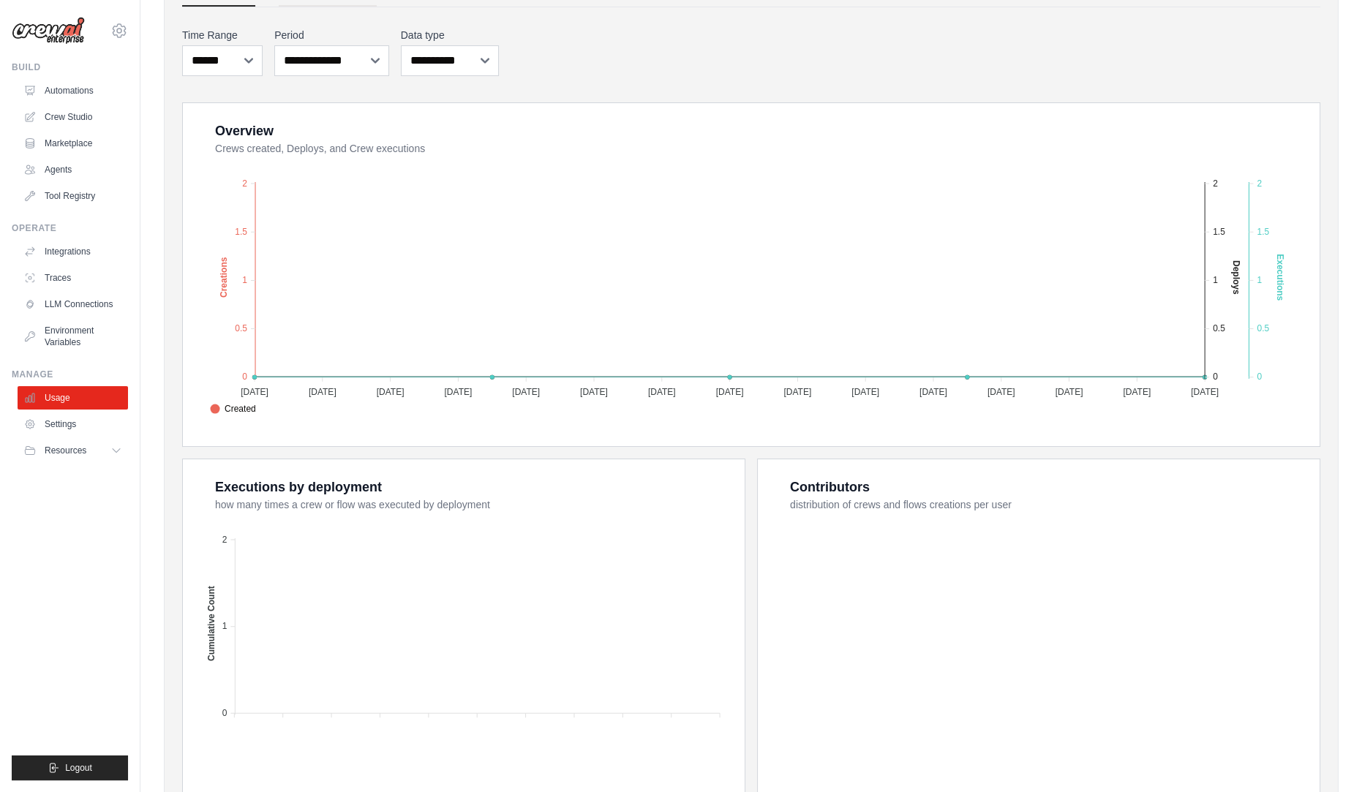
scroll to position [268, 0]
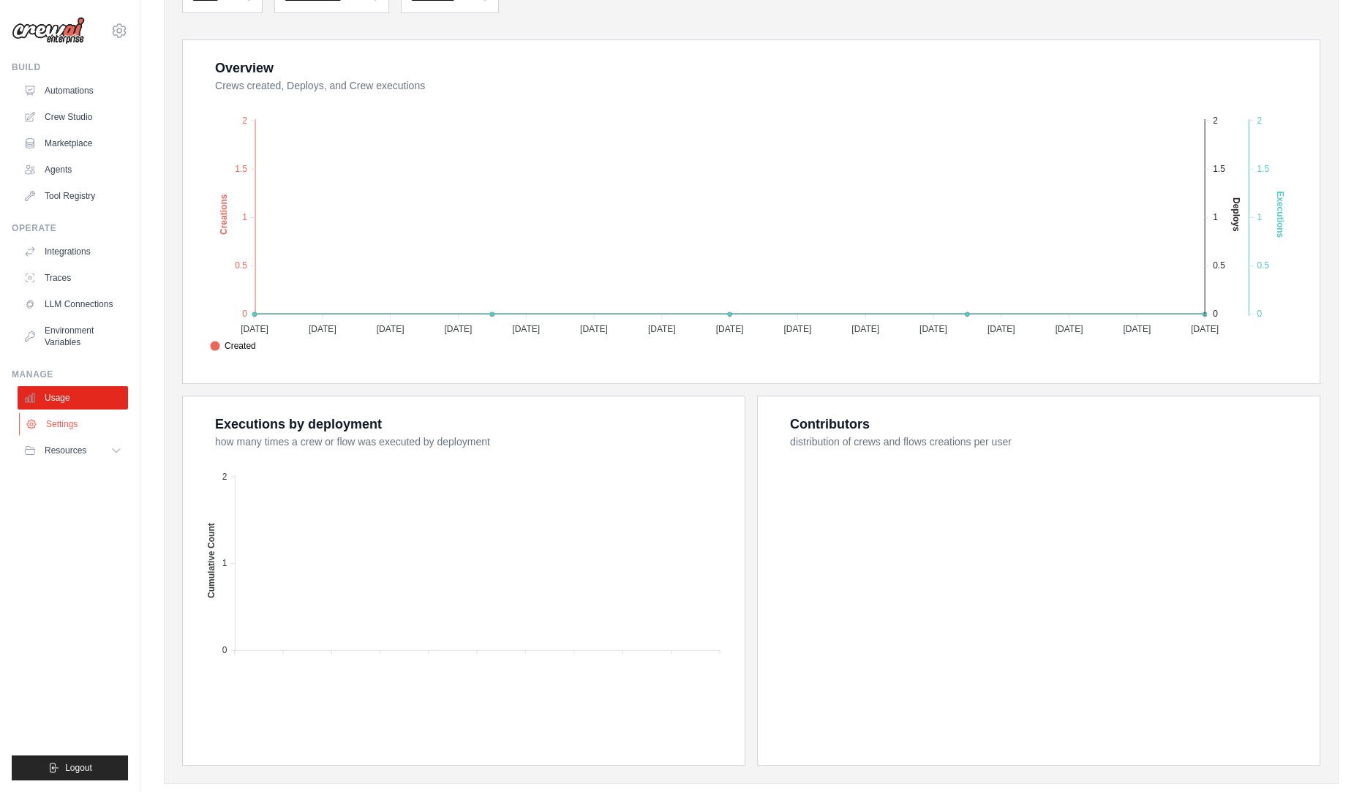
click at [62, 424] on link "Settings" at bounding box center [74, 424] width 110 height 23
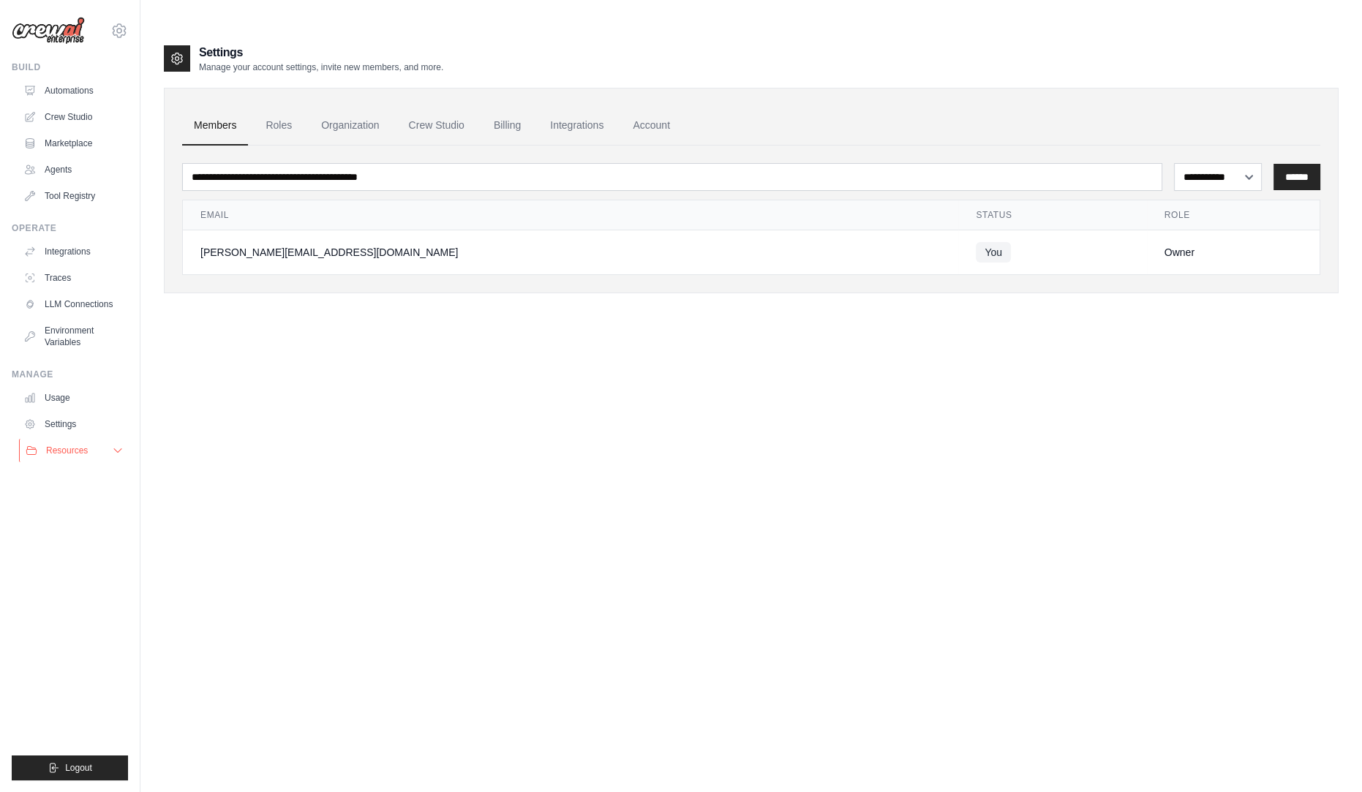
click at [66, 454] on span "Resources" at bounding box center [67, 451] width 42 height 12
click at [77, 544] on span "Video Tutorials" at bounding box center [81, 546] width 58 height 12
click at [67, 92] on link "Automations" at bounding box center [74, 90] width 110 height 23
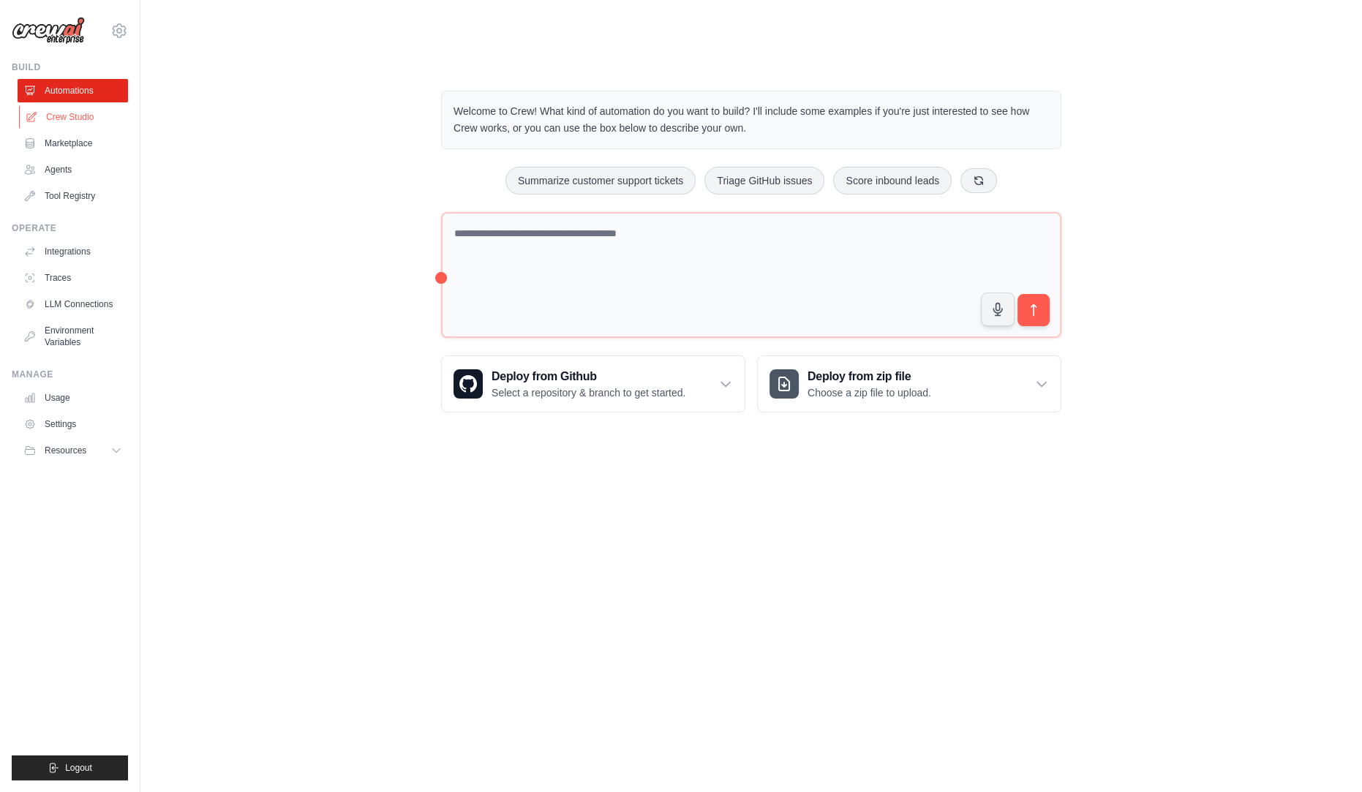
click at [73, 111] on link "Crew Studio" at bounding box center [74, 116] width 110 height 23
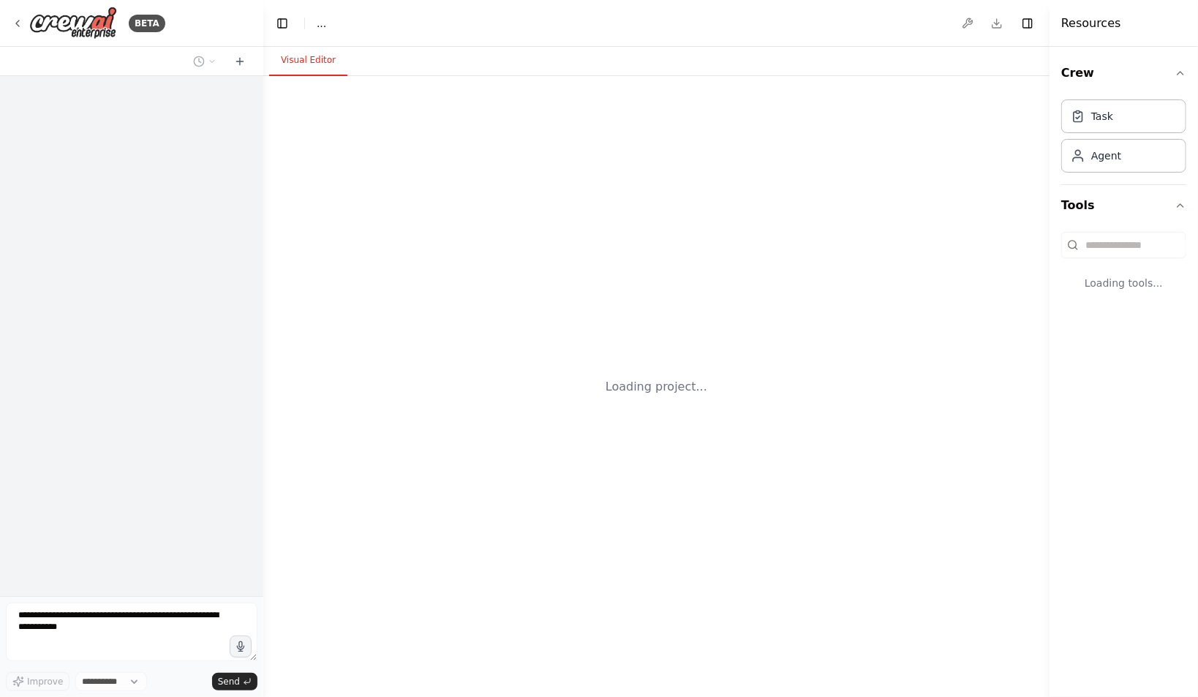
select select "****"
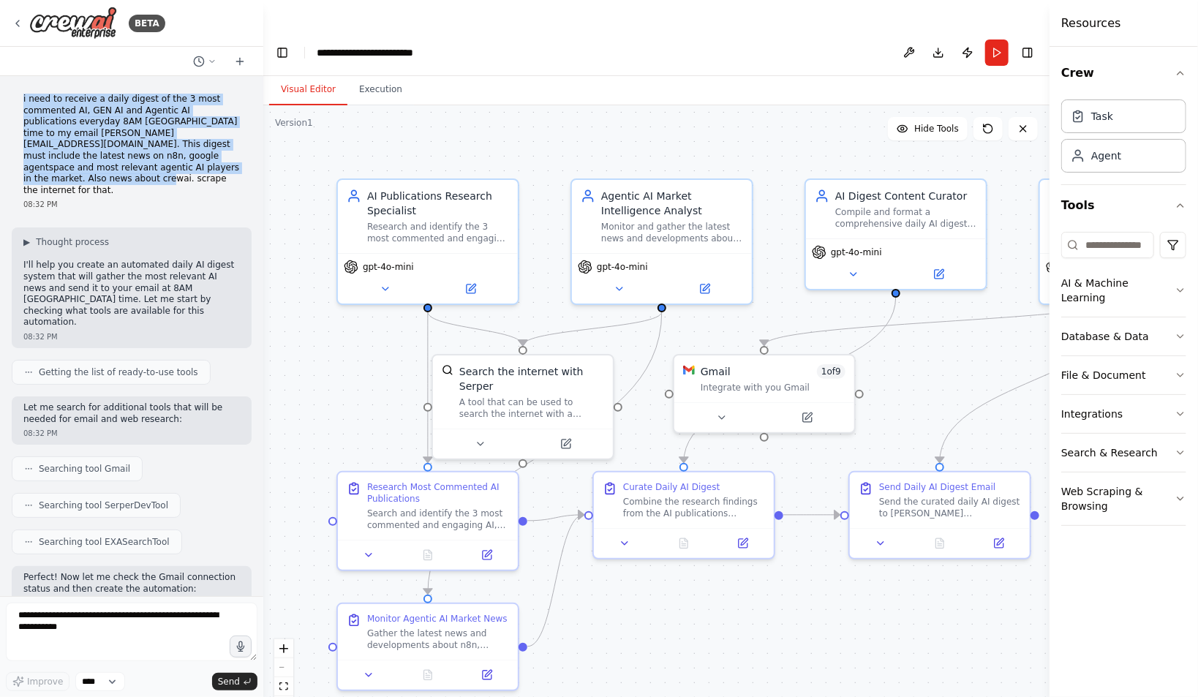
drag, startPoint x: 24, startPoint y: 98, endPoint x: 204, endPoint y: 164, distance: 191.6
click at [204, 164] on p "i need to receive a daily digest of the 3 most commented AI, GEN AI and Agentic…" at bounding box center [131, 145] width 217 height 102
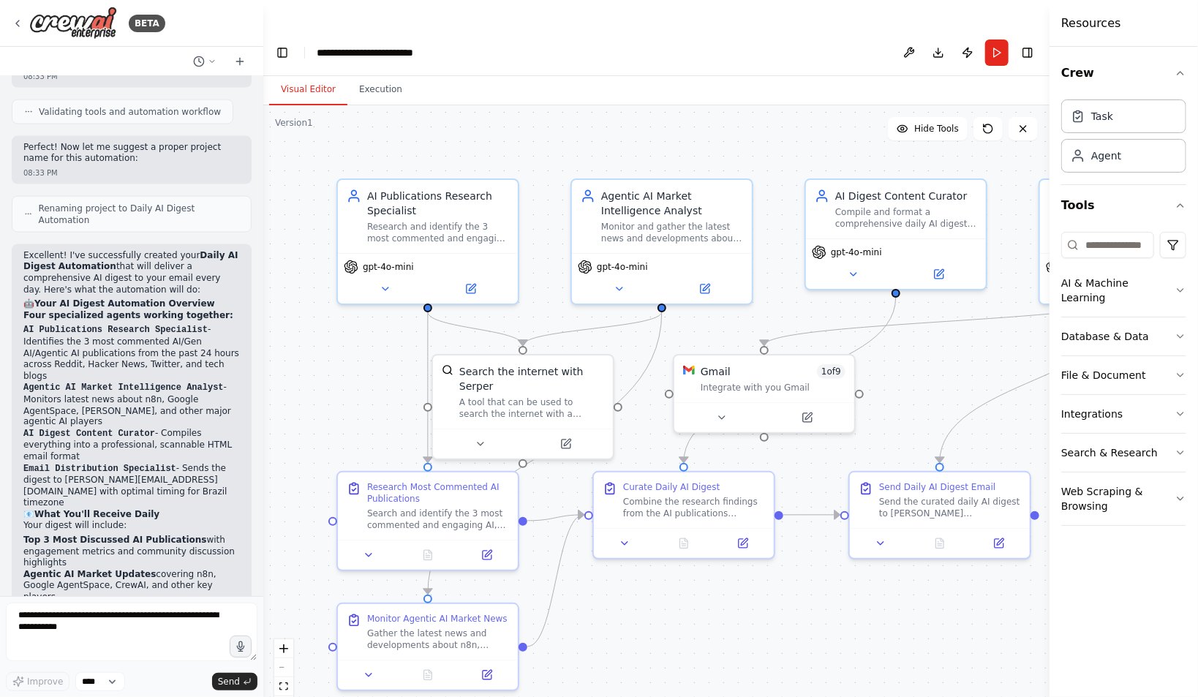
scroll to position [1165, 0]
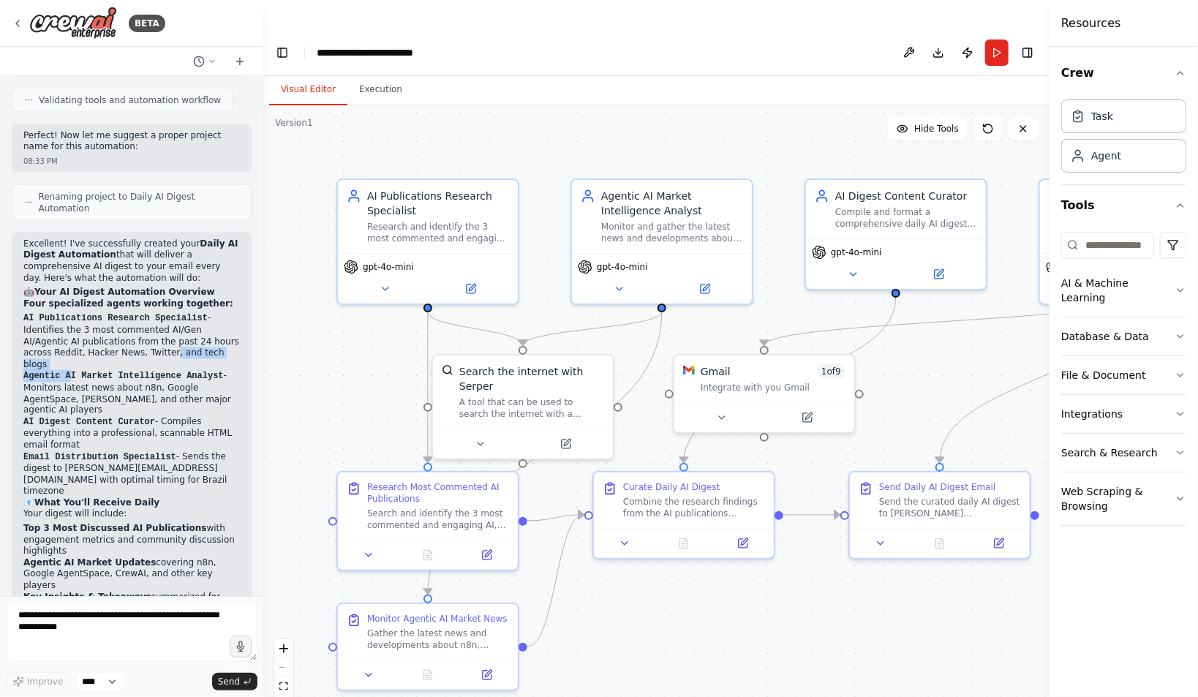
drag, startPoint x: 69, startPoint y: 293, endPoint x: 135, endPoint y: 281, distance: 67.7
click at [138, 312] on ol "AI Publications Research Specialist - Identifies the 3 most commented AI/Gen AI…" at bounding box center [131, 405] width 217 height 186
drag, startPoint x: 72, startPoint y: 336, endPoint x: 144, endPoint y: 337, distance: 72.4
click at [147, 418] on code "AI Digest Content Curator" at bounding box center [89, 423] width 132 height 10
drag, startPoint x: 31, startPoint y: 376, endPoint x: 160, endPoint y: 370, distance: 129.6
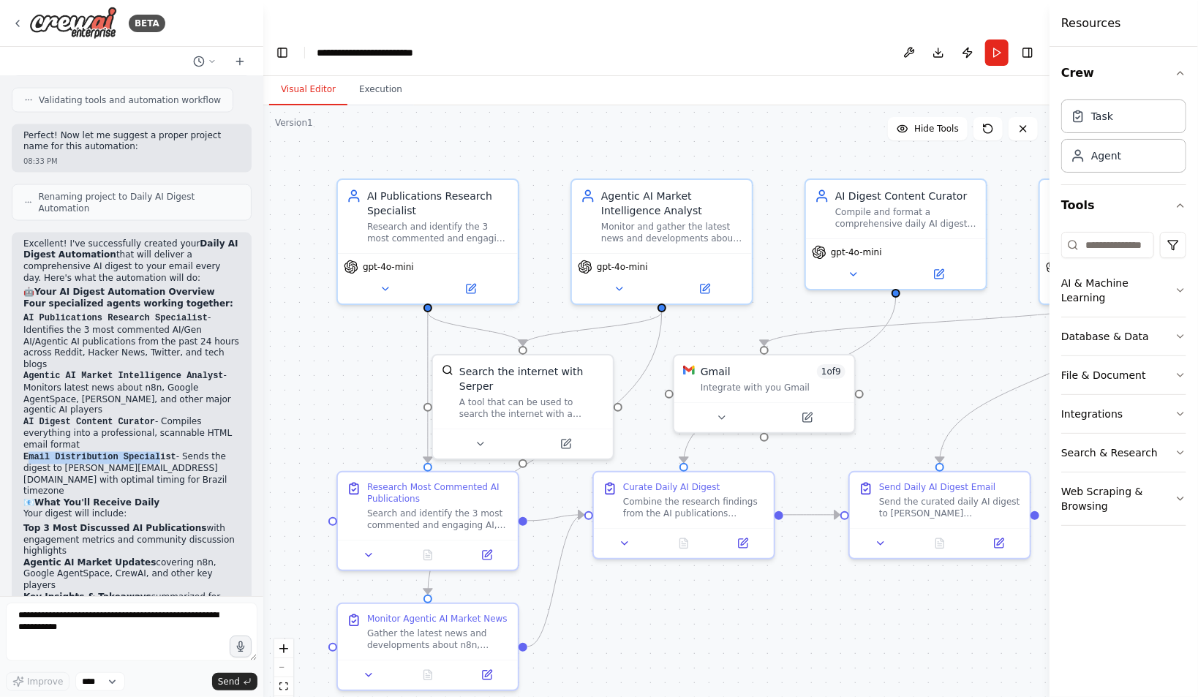
click at [160, 453] on code "Email Distribution Specialist" at bounding box center [99, 458] width 153 height 10
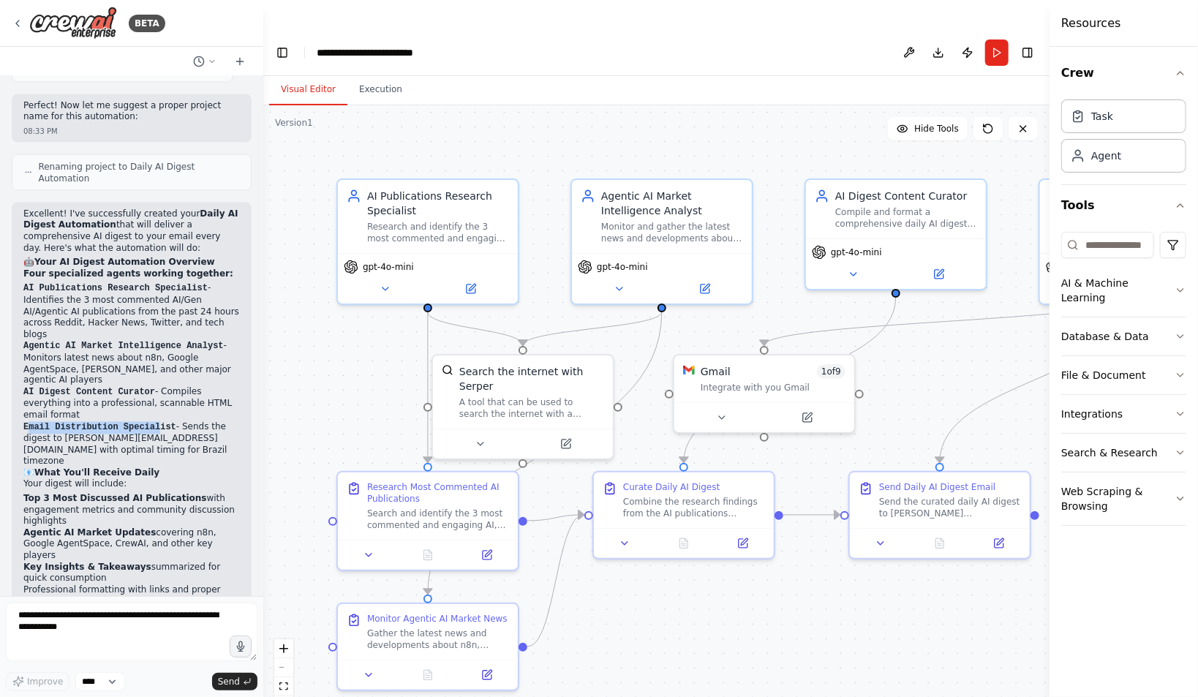
scroll to position [1198, 0]
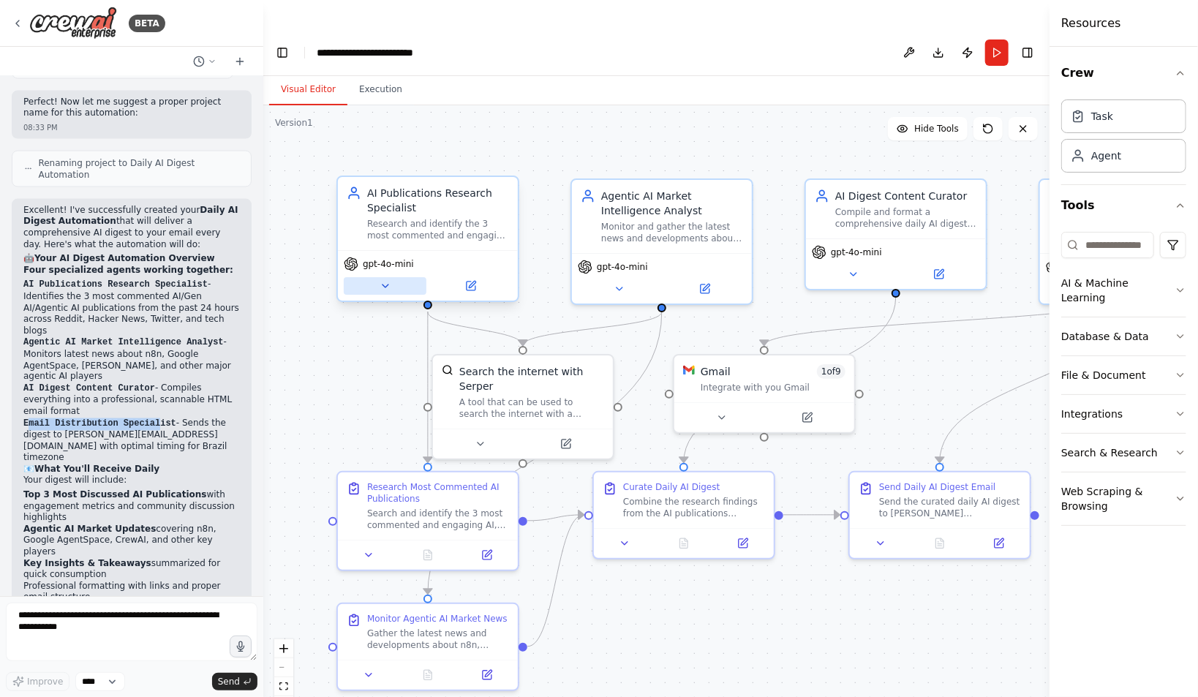
click at [383, 280] on icon at bounding box center [386, 286] width 12 height 12
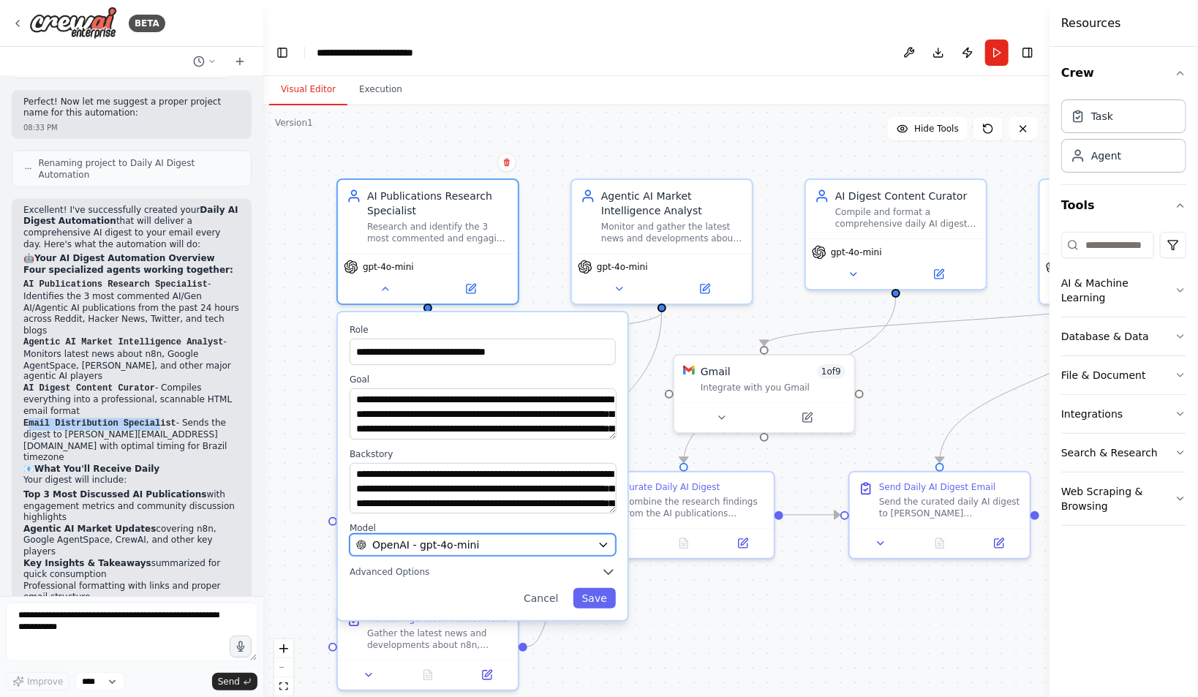
click at [420, 538] on span "OpenAI - gpt-4o-mini" at bounding box center [425, 545] width 107 height 15
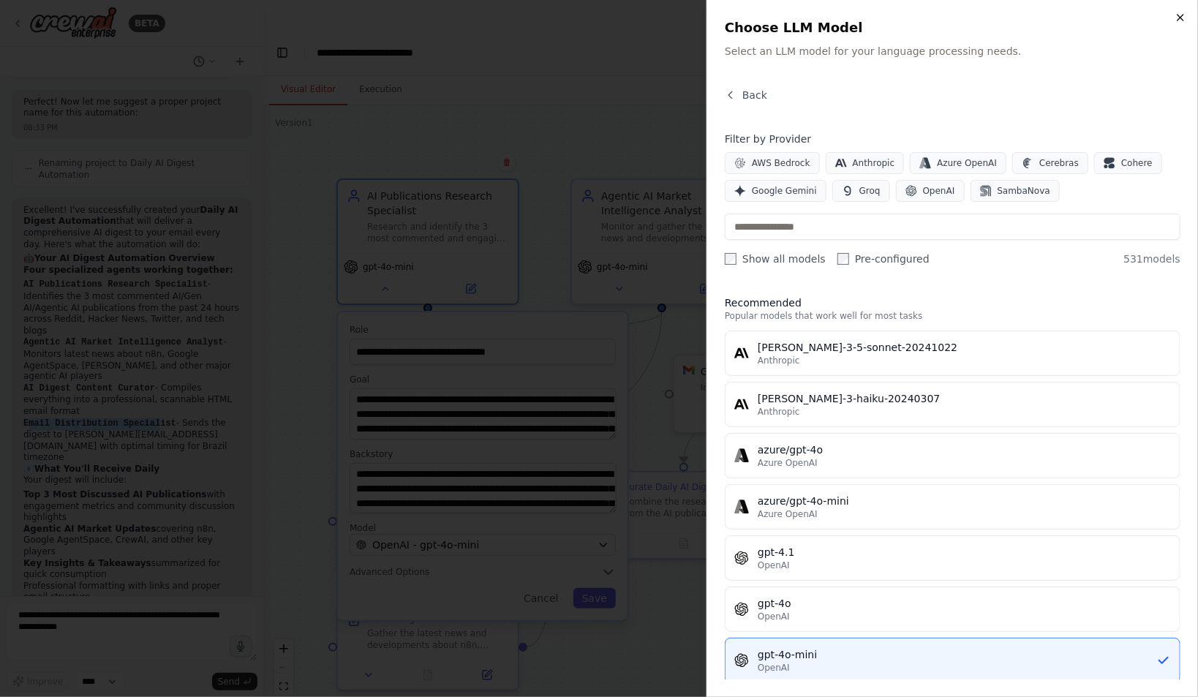
click at [1184, 18] on icon "button" at bounding box center [1181, 18] width 12 height 12
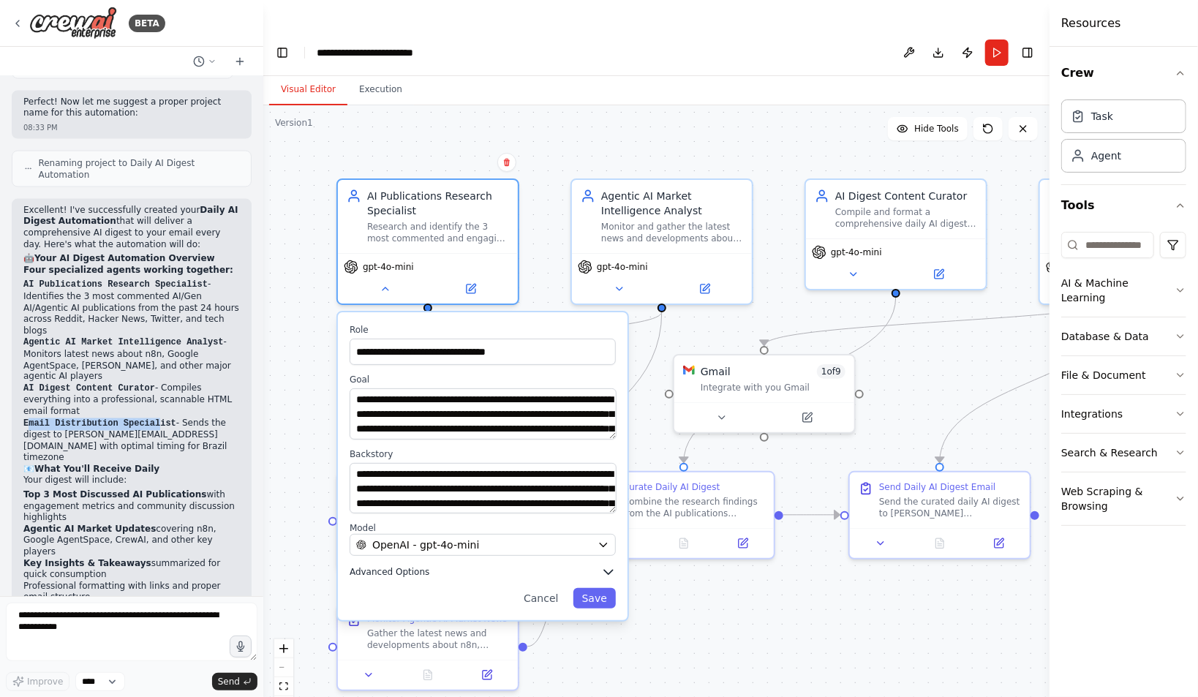
click at [611, 571] on icon "button" at bounding box center [608, 573] width 9 height 4
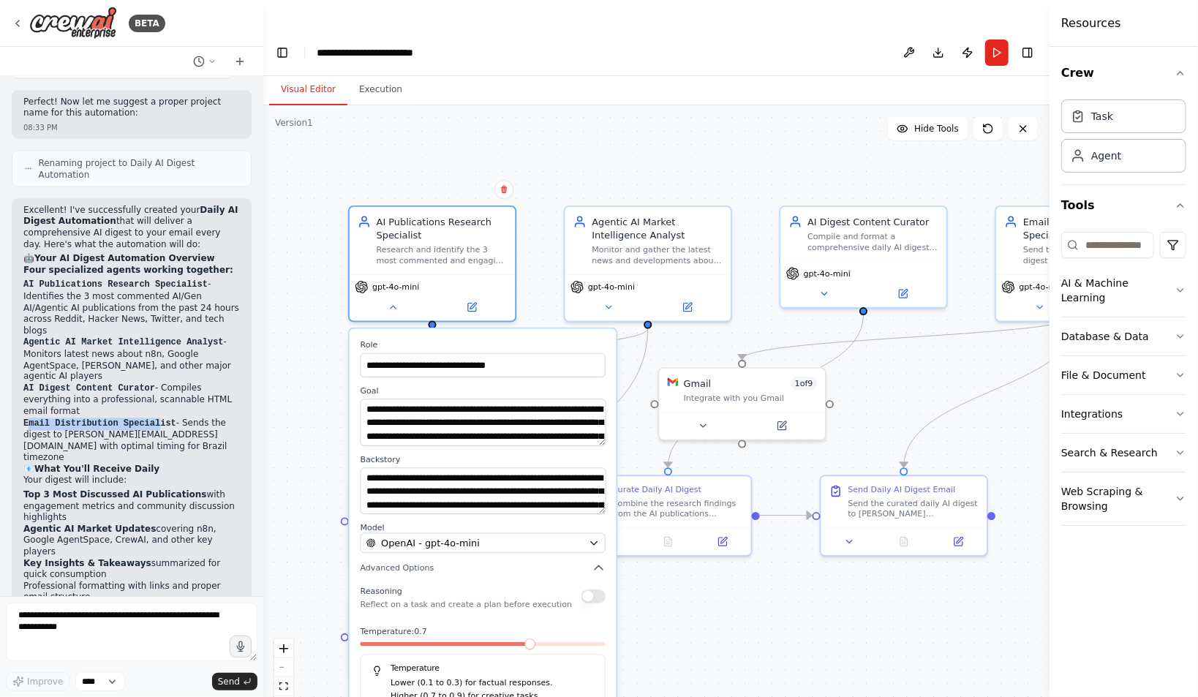
click at [475, 642] on div at bounding box center [483, 647] width 245 height 10
click at [599, 566] on icon "button" at bounding box center [599, 568] width 8 height 4
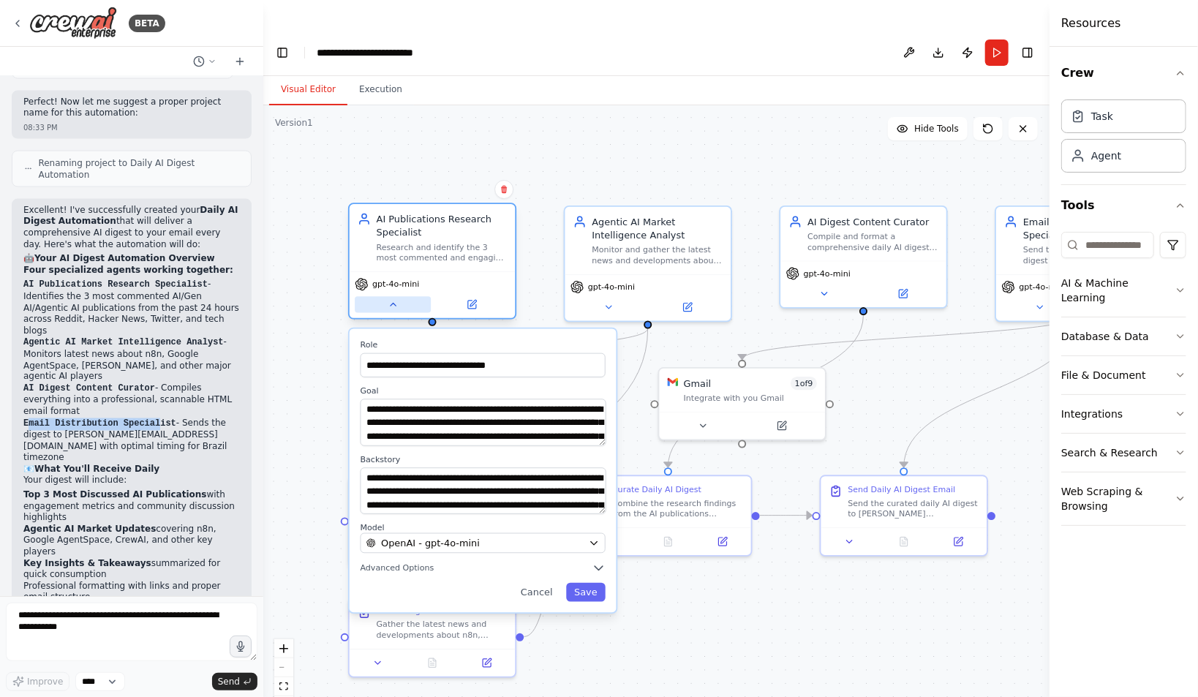
click at [389, 299] on icon at bounding box center [393, 304] width 11 height 11
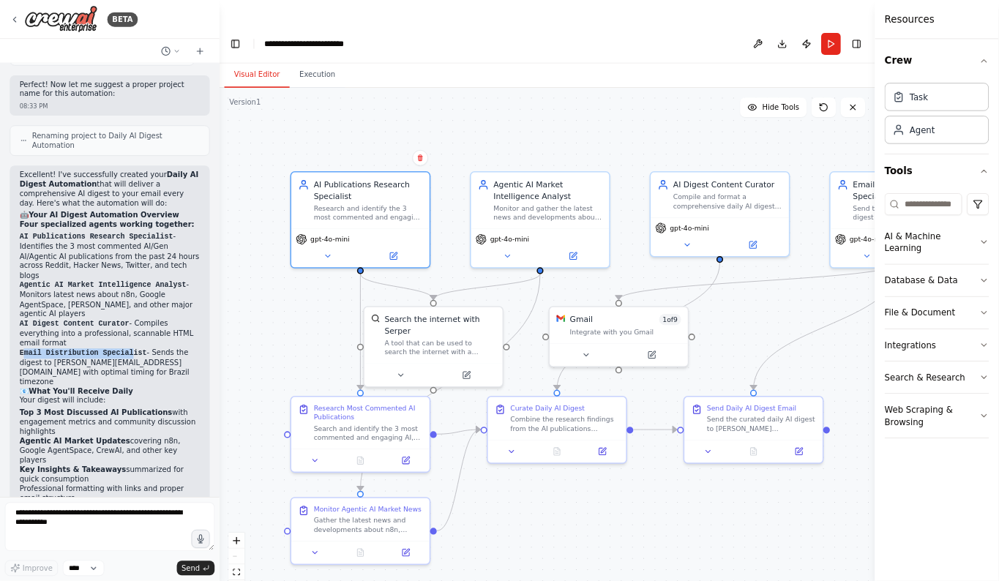
scroll to position [1320, 0]
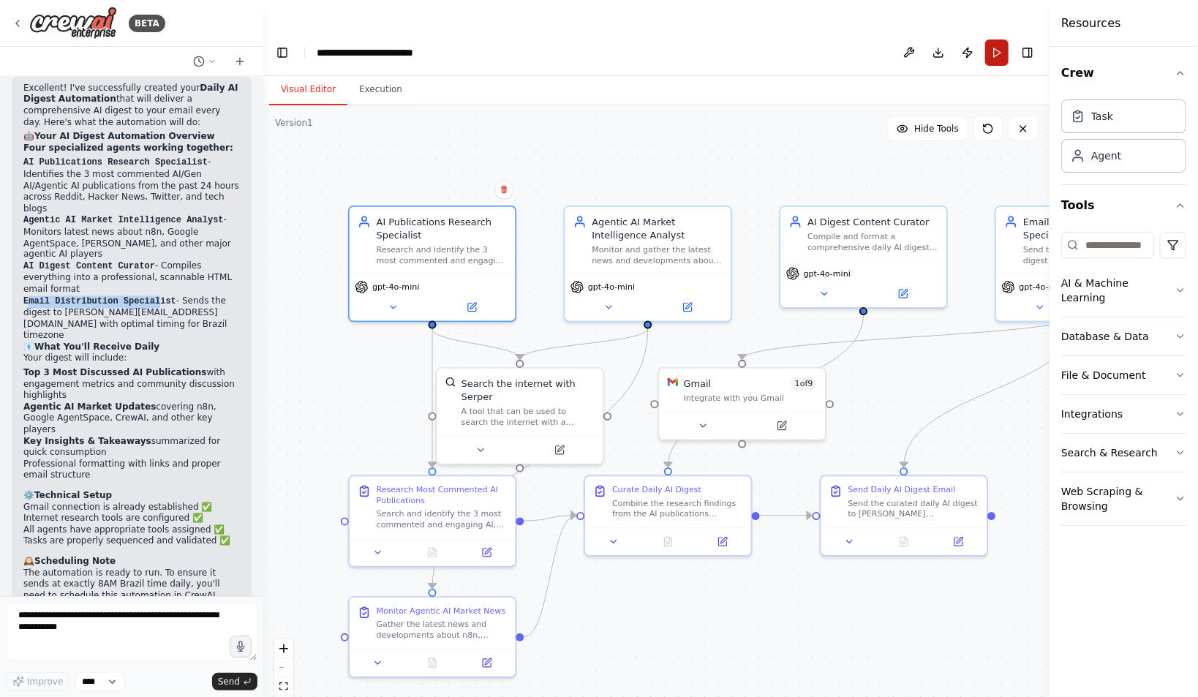
click at [998, 40] on button "Run" at bounding box center [996, 53] width 23 height 26
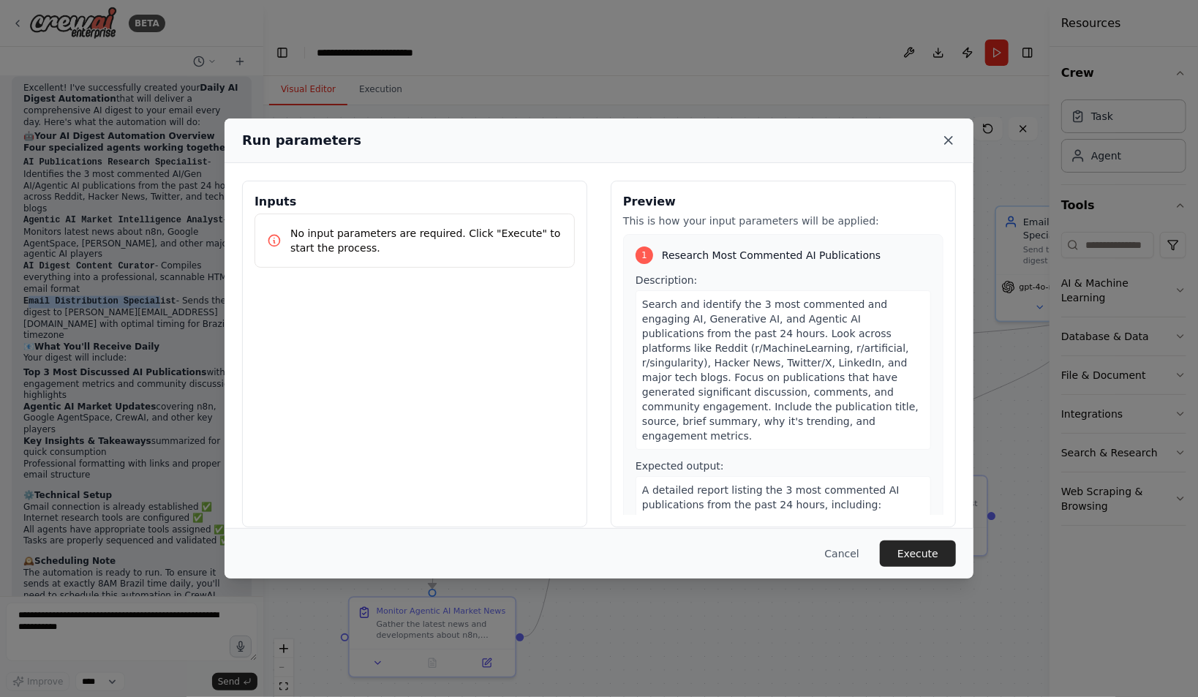
click at [950, 143] on icon at bounding box center [949, 140] width 15 height 15
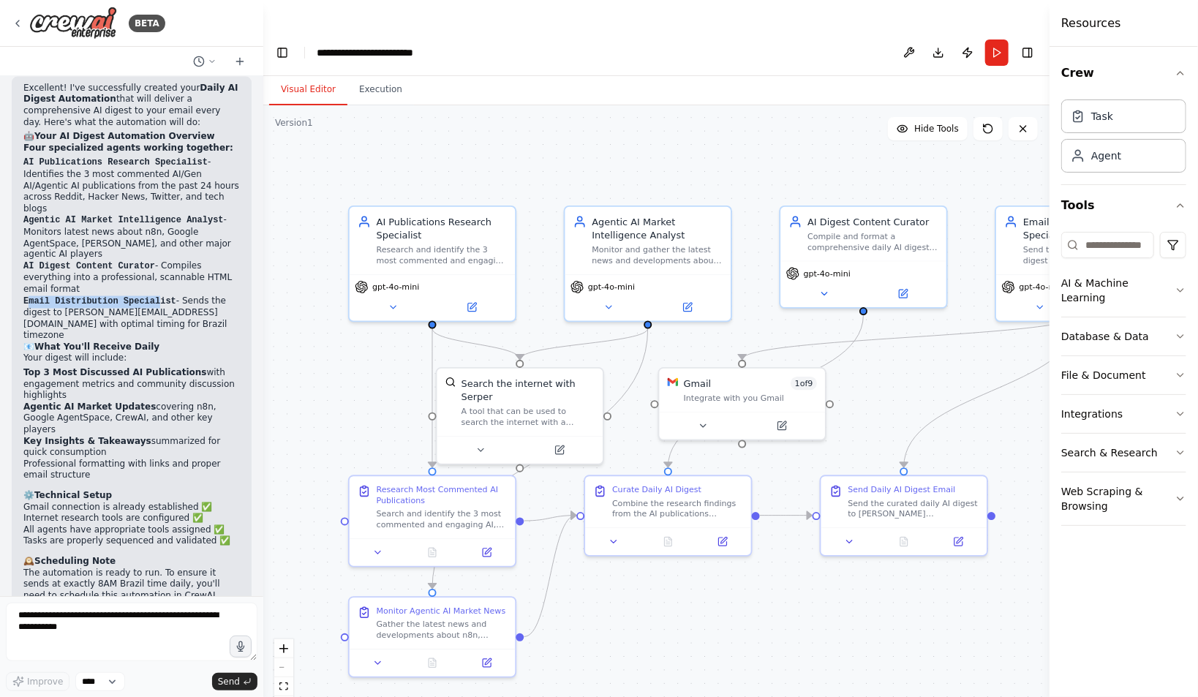
click at [920, 350] on div ".deletable-edge-delete-btn { width: 20px; height: 20px; border: 0px solid #ffff…" at bounding box center [656, 415] width 786 height 621
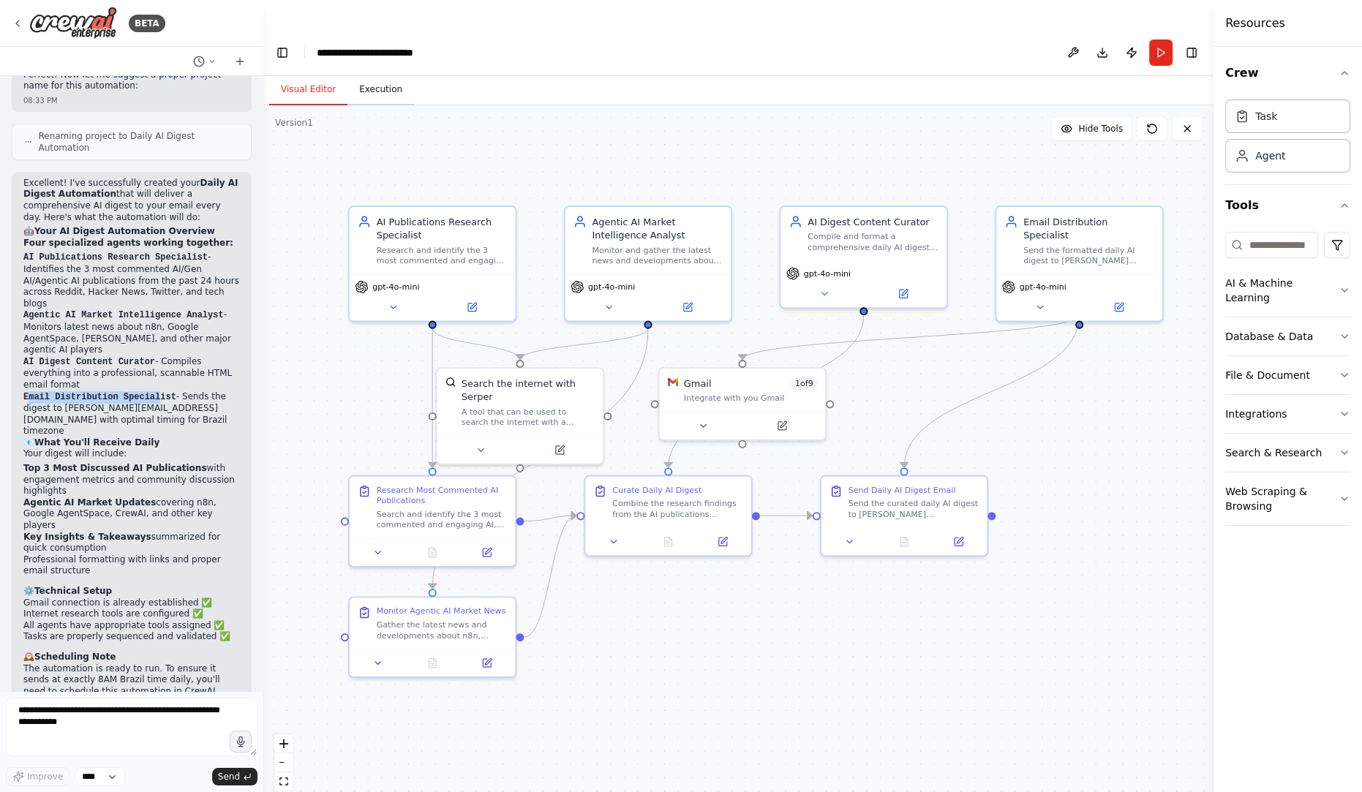
click at [376, 75] on button "Execution" at bounding box center [380, 90] width 67 height 31
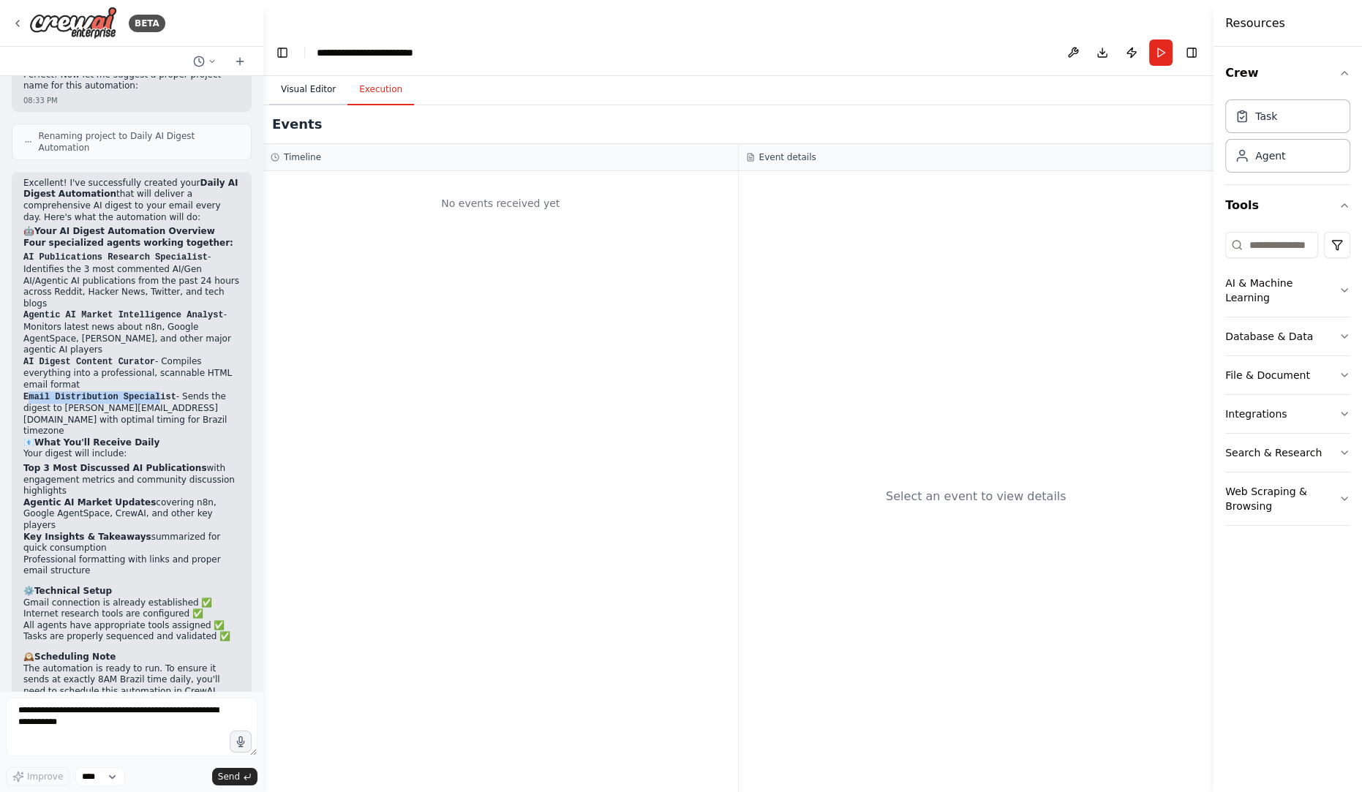
click at [309, 75] on button "Visual Editor" at bounding box center [308, 90] width 78 height 31
click at [377, 75] on button "Execution" at bounding box center [380, 90] width 67 height 31
click at [317, 75] on button "Visual Editor" at bounding box center [308, 90] width 78 height 31
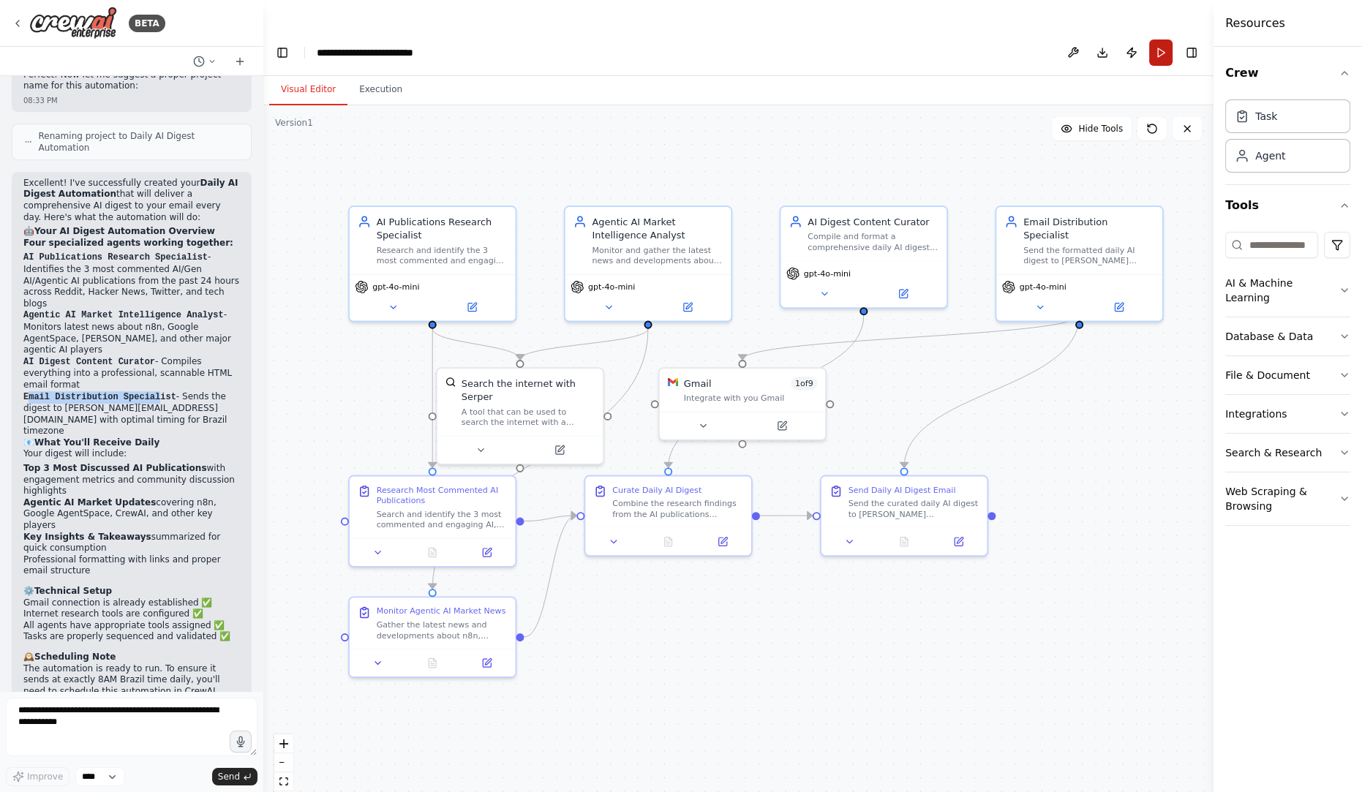
click at [1159, 40] on button "Run" at bounding box center [1160, 53] width 23 height 26
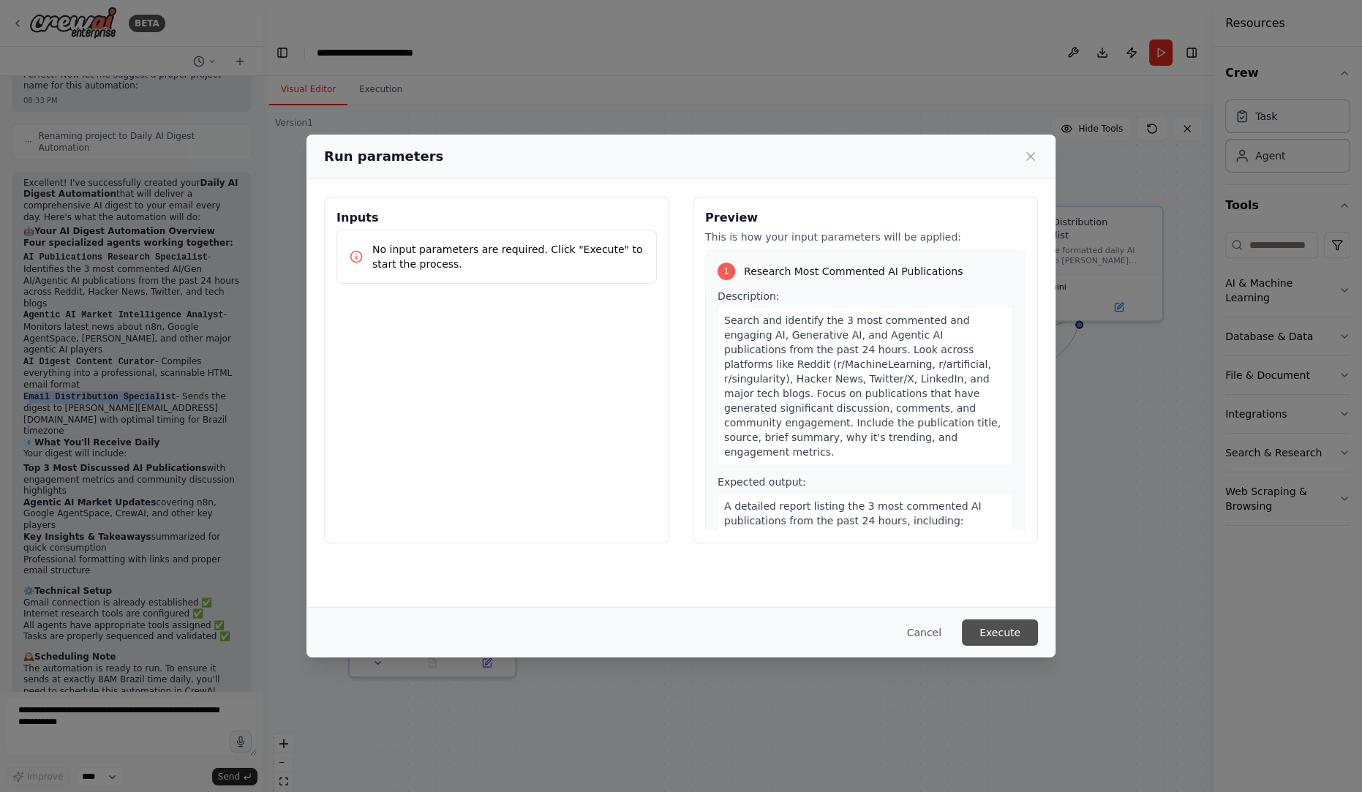
click at [1002, 634] on button "Execute" at bounding box center [1000, 633] width 76 height 26
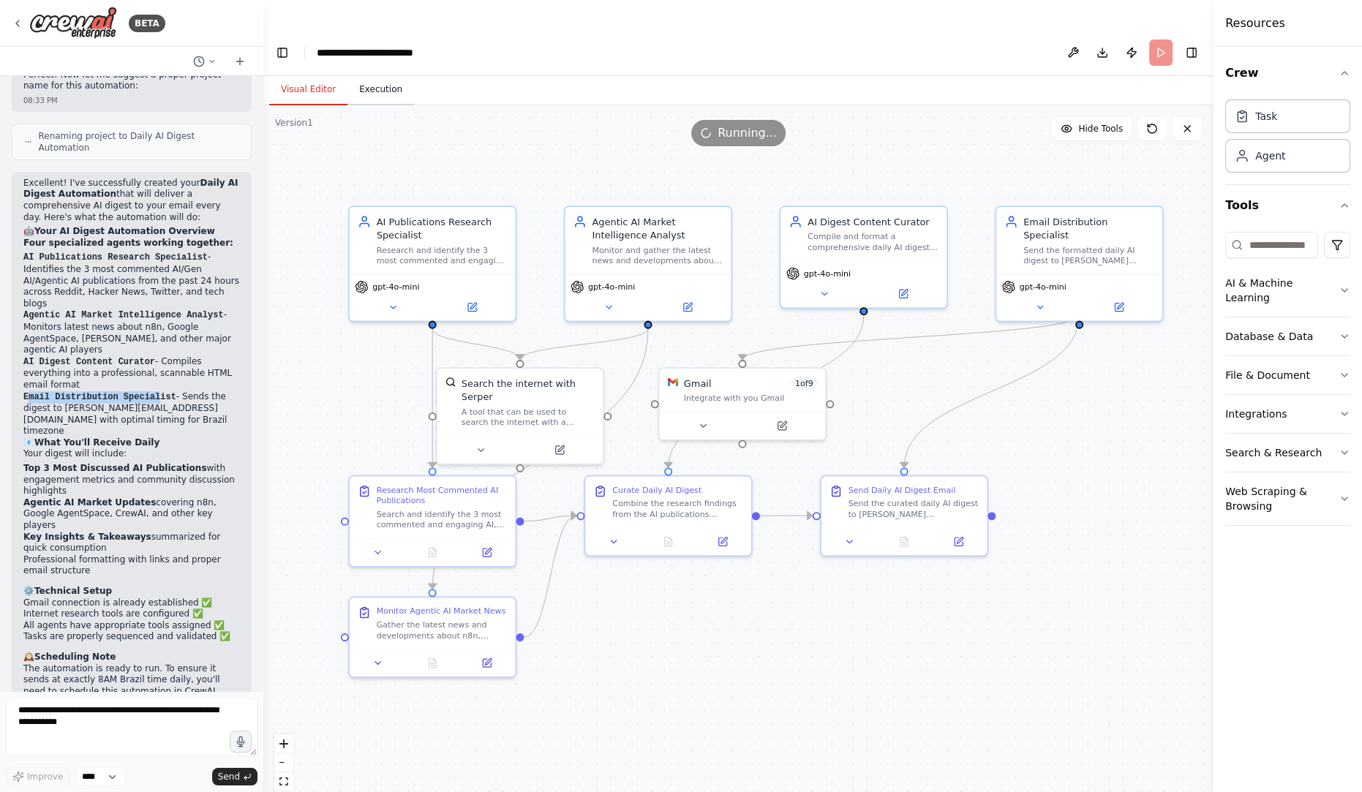
click at [369, 75] on button "Execution" at bounding box center [380, 90] width 67 height 31
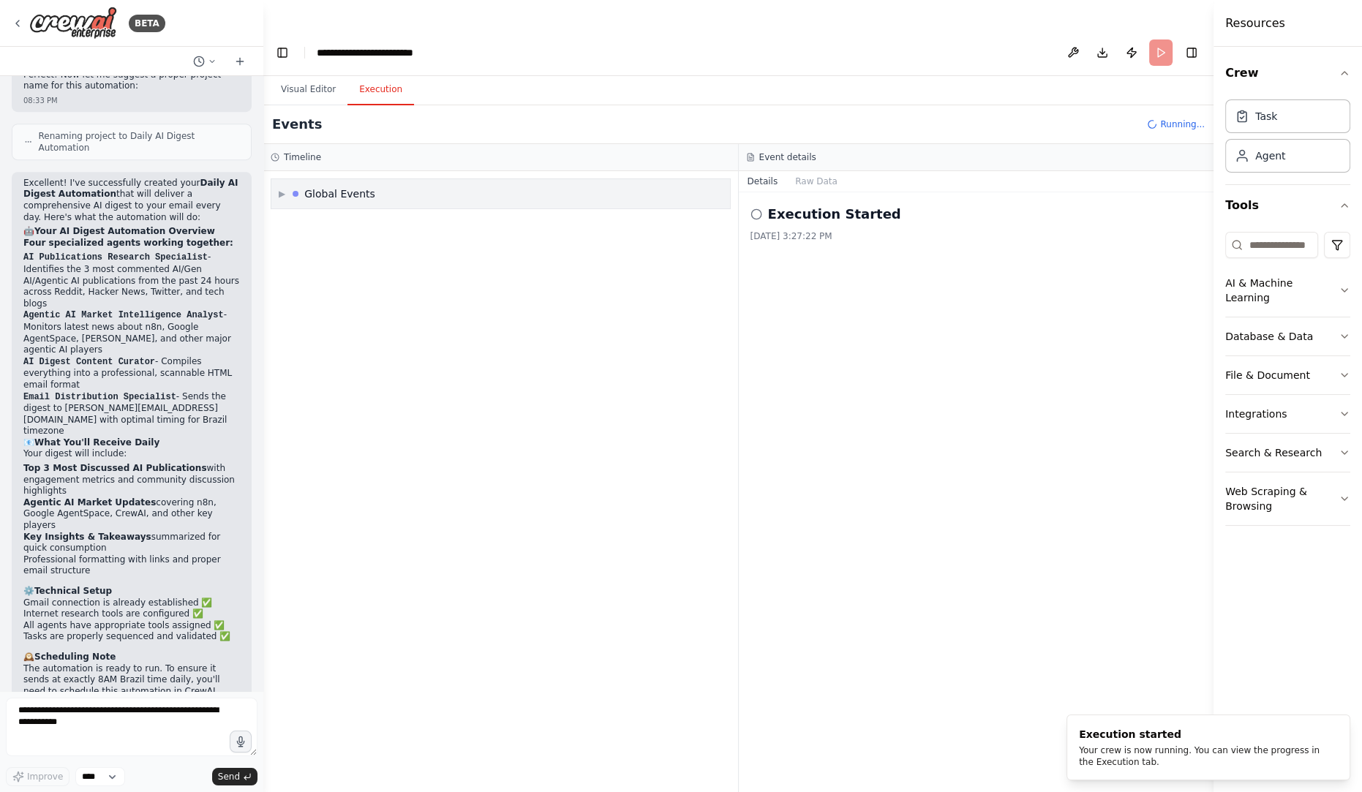
click at [279, 188] on span "▶" at bounding box center [282, 194] width 7 height 12
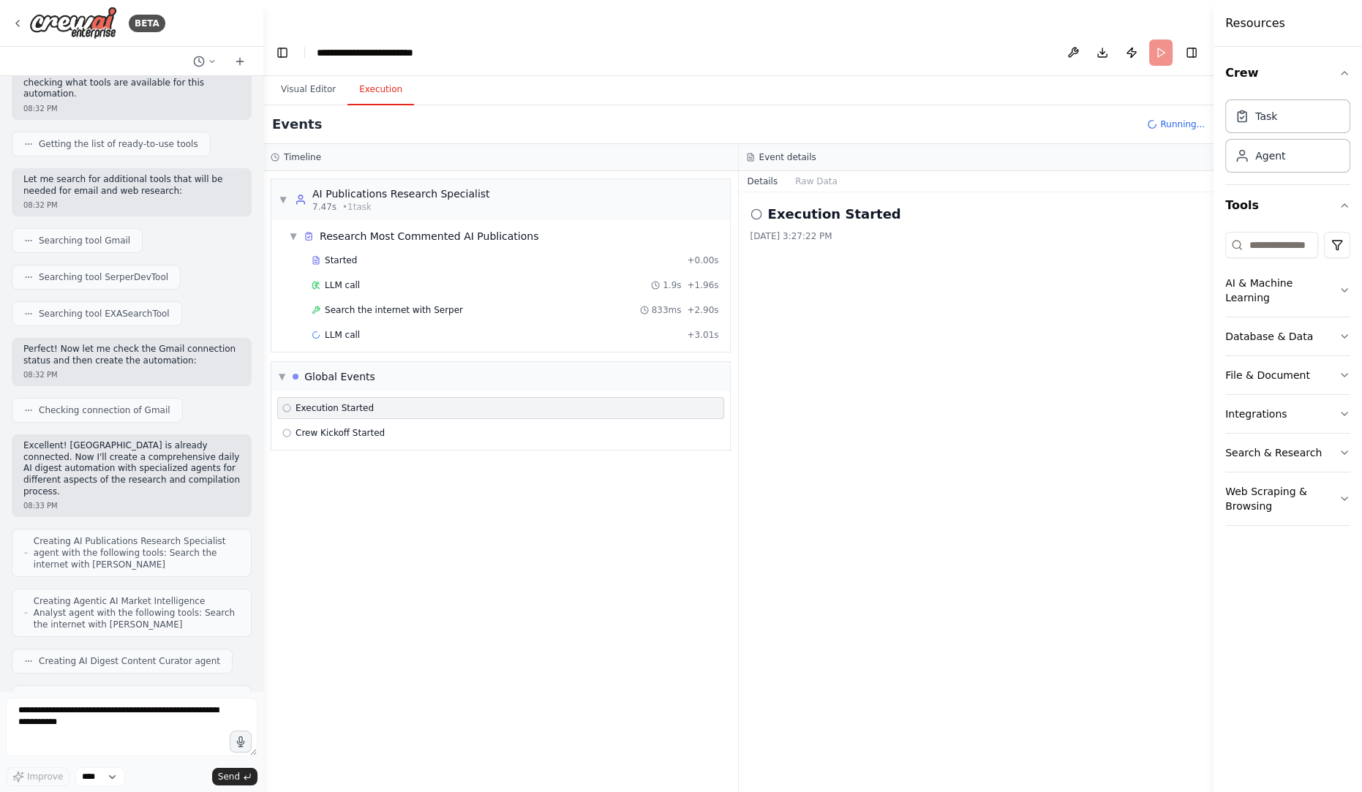
scroll to position [0, 0]
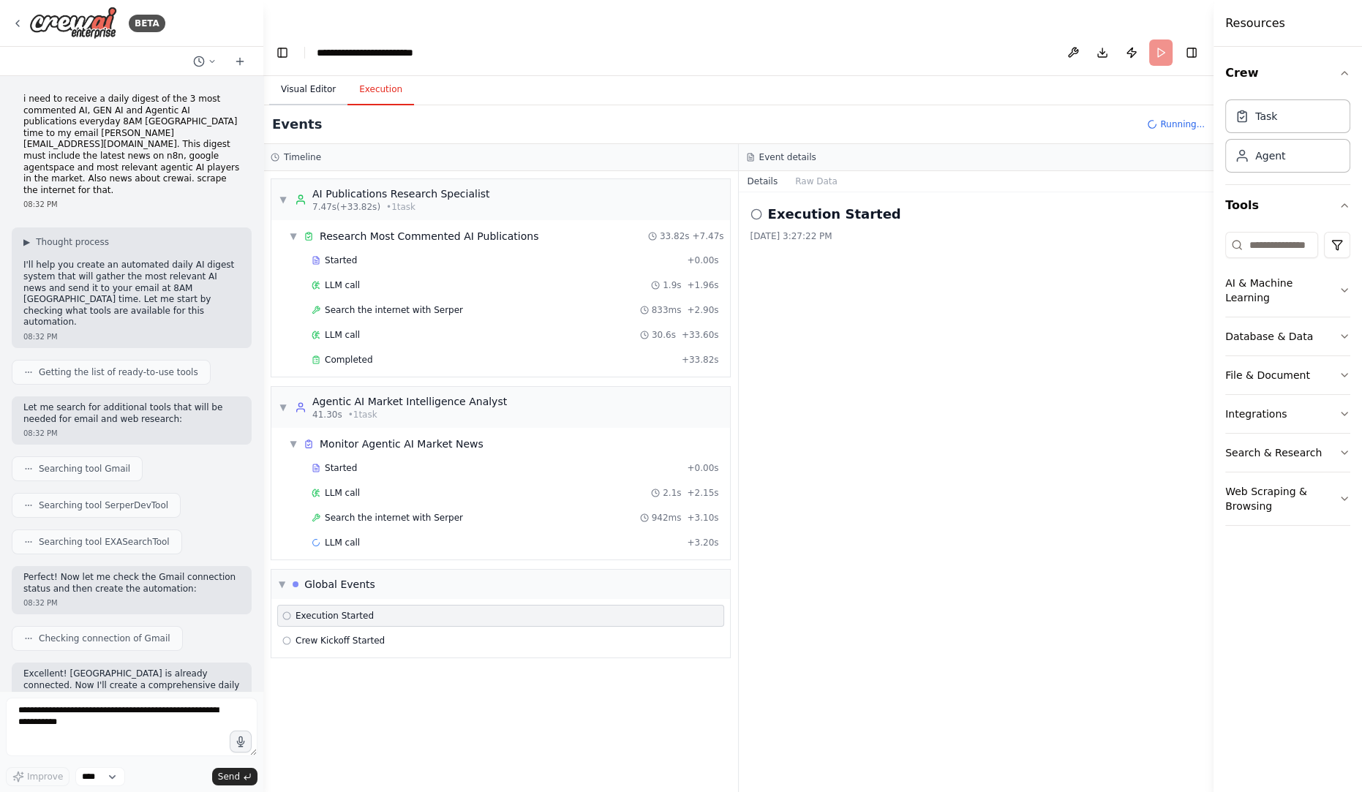
click at [313, 75] on button "Visual Editor" at bounding box center [308, 90] width 78 height 31
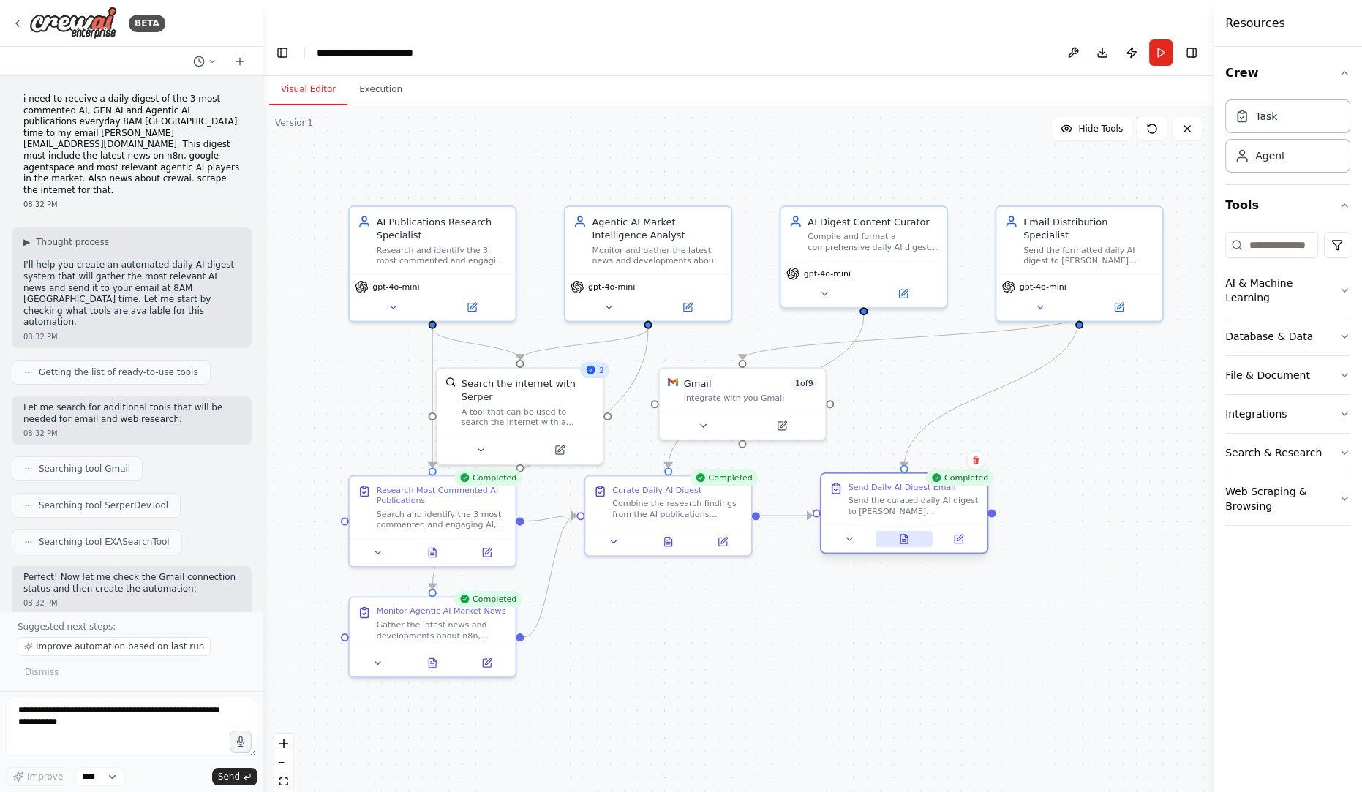
click at [899, 534] on icon at bounding box center [904, 539] width 11 height 11
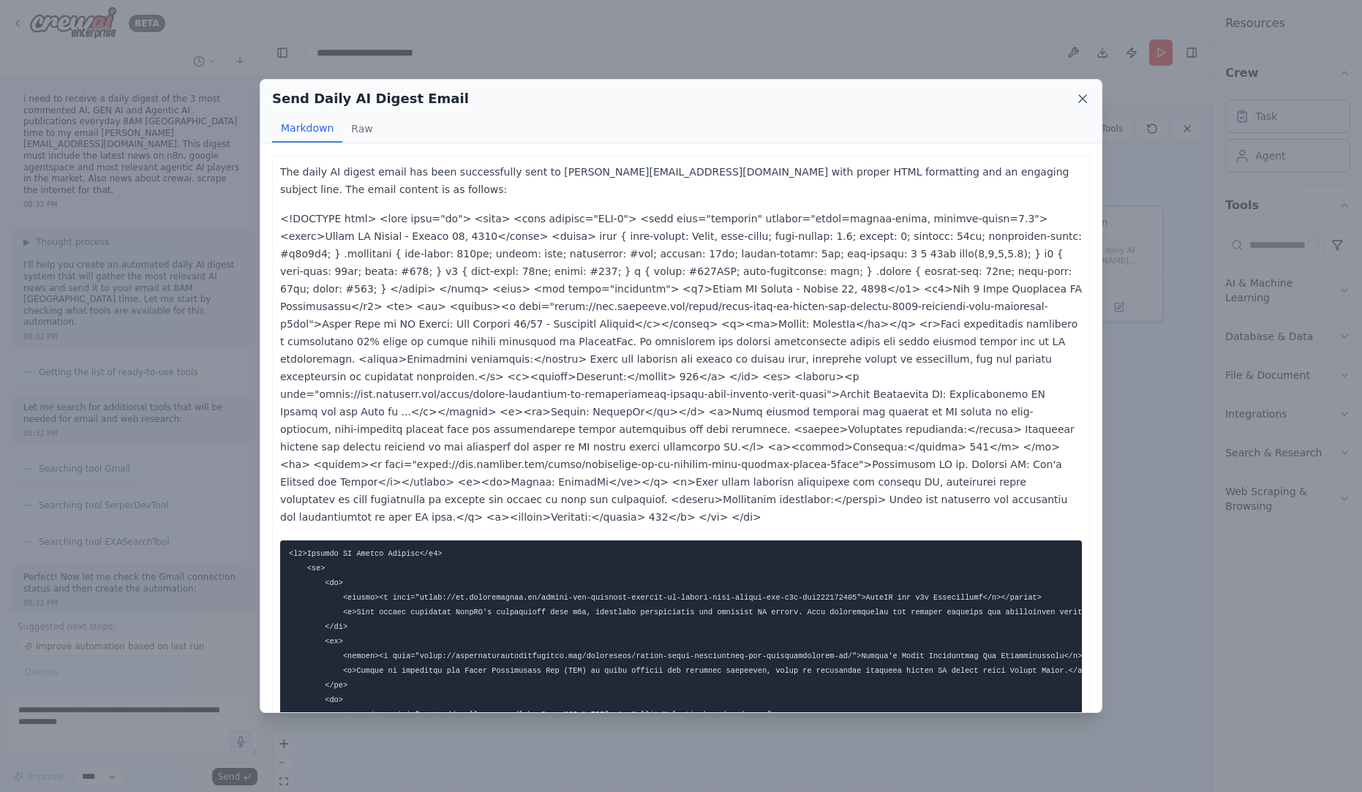
click at [1086, 102] on icon at bounding box center [1082, 98] width 7 height 7
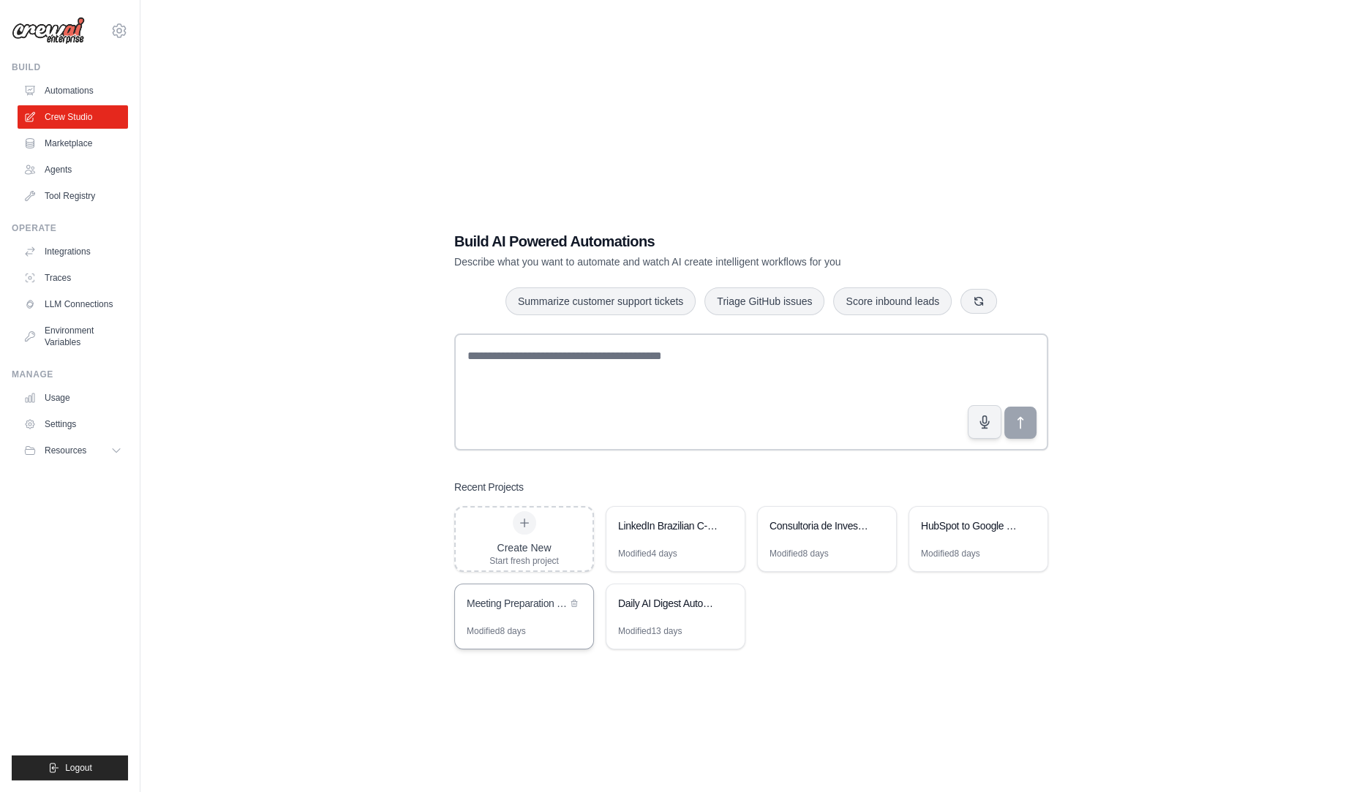
click at [529, 585] on div "Meeting Preparation for Agentic Automation Sales" at bounding box center [524, 605] width 138 height 41
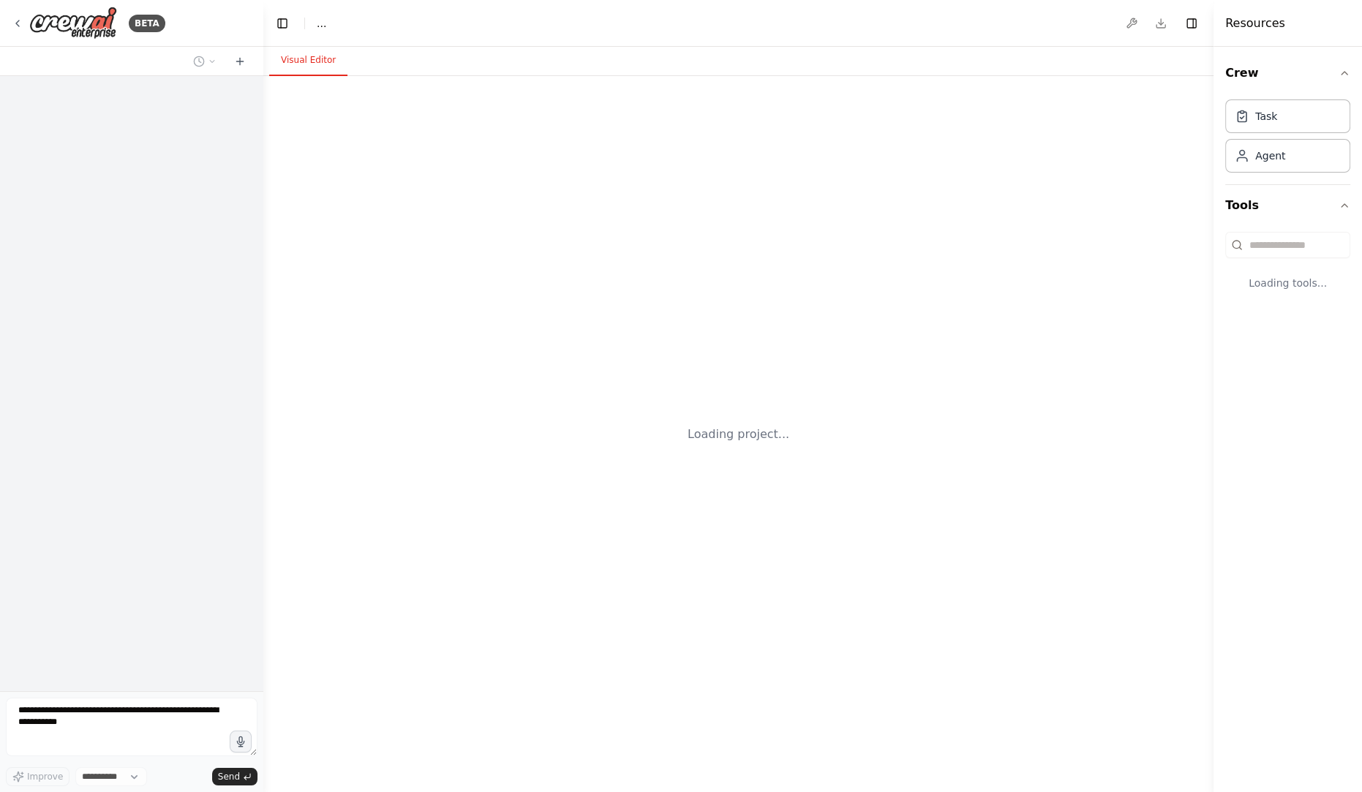
select select "****"
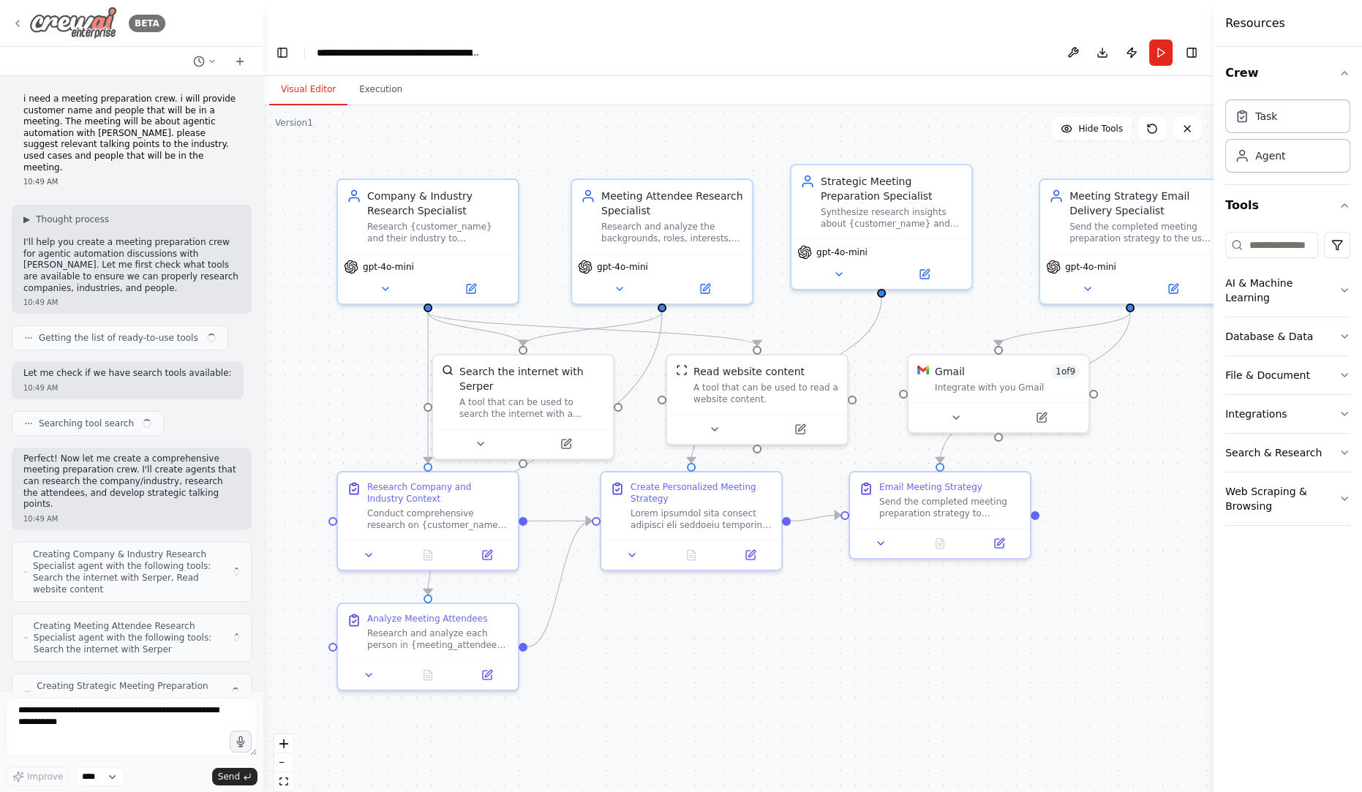
scroll to position [5143, 0]
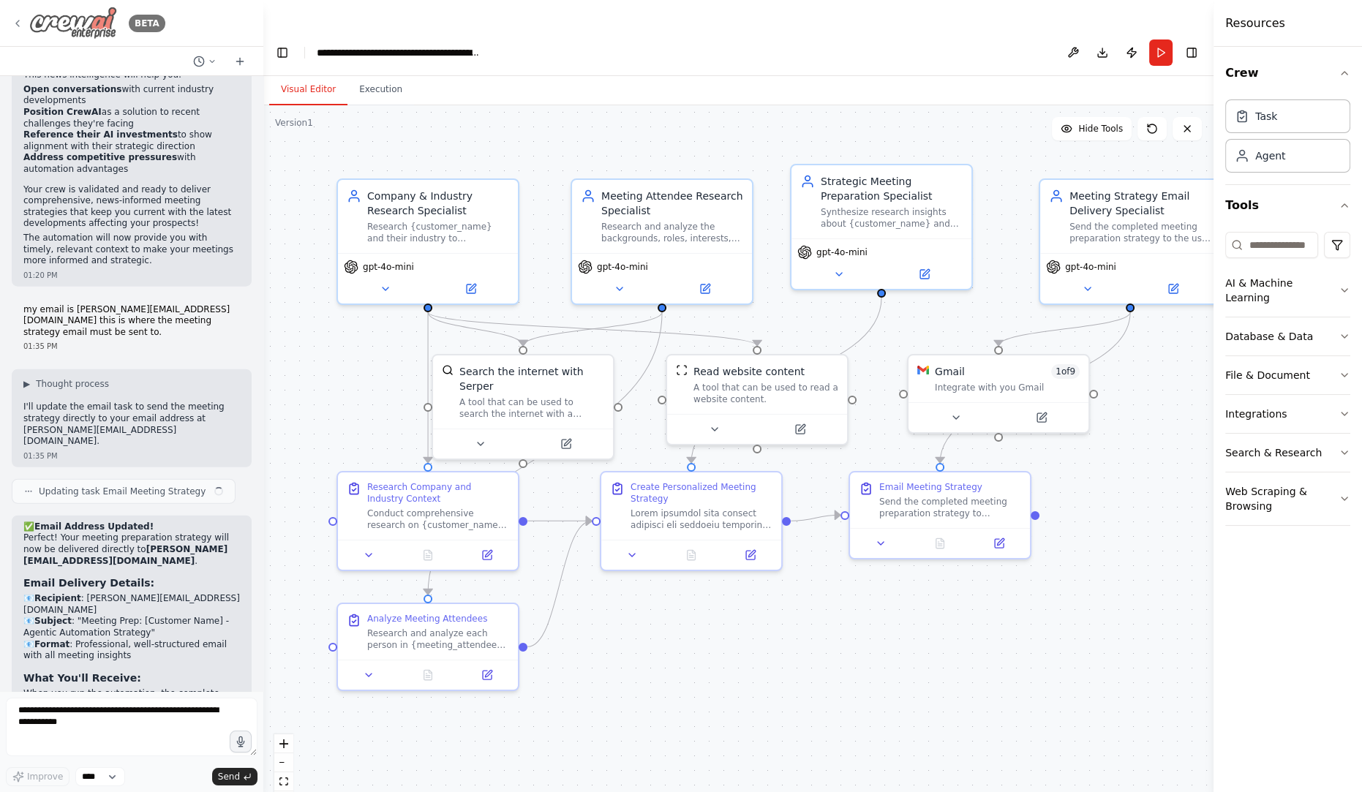
click at [17, 24] on icon at bounding box center [18, 24] width 12 height 12
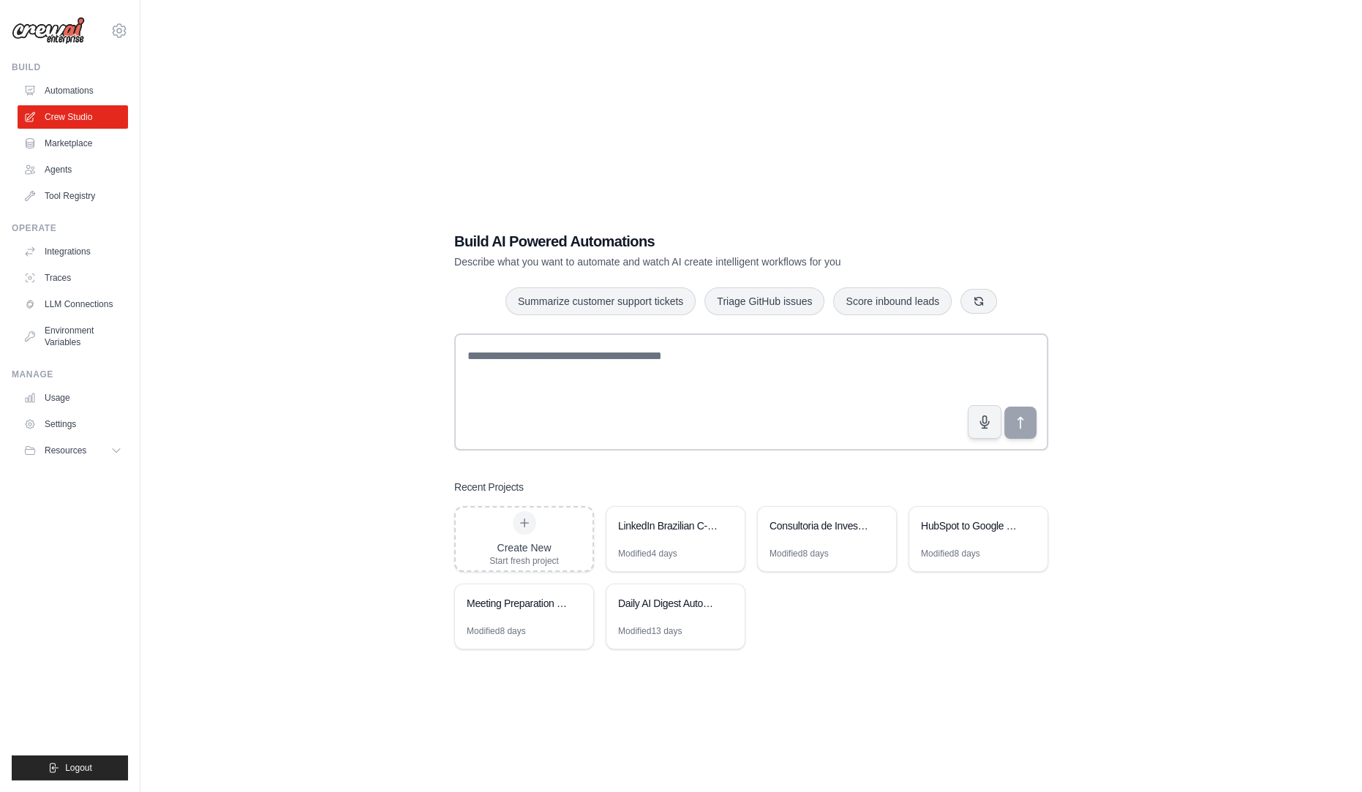
click at [1155, 393] on div "Build AI Powered Automations Describe what you want to automate and watch AI cr…" at bounding box center [751, 440] width 1175 height 792
click at [1154, 393] on div "Build AI Powered Automations Describe what you want to automate and watch AI cr…" at bounding box center [751, 440] width 1175 height 792
